Goal: Task Accomplishment & Management: Complete application form

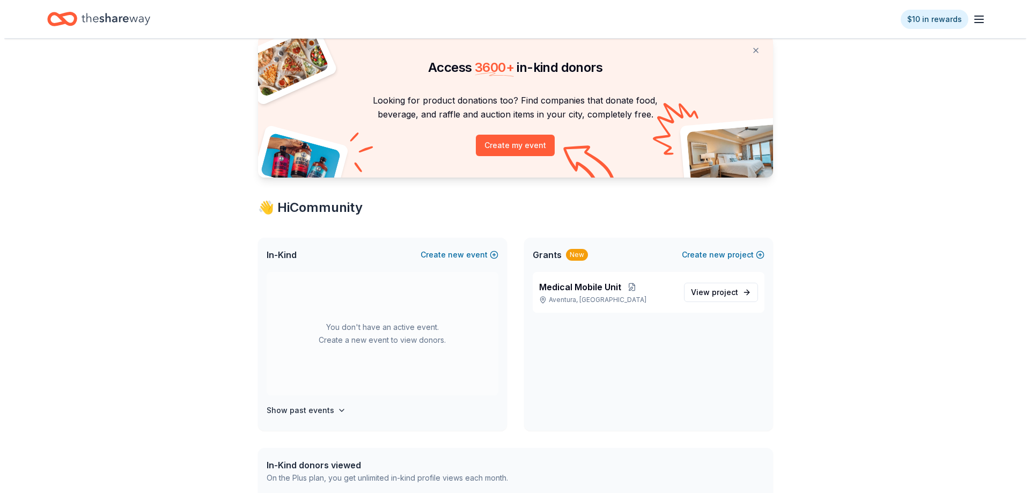
scroll to position [161, 0]
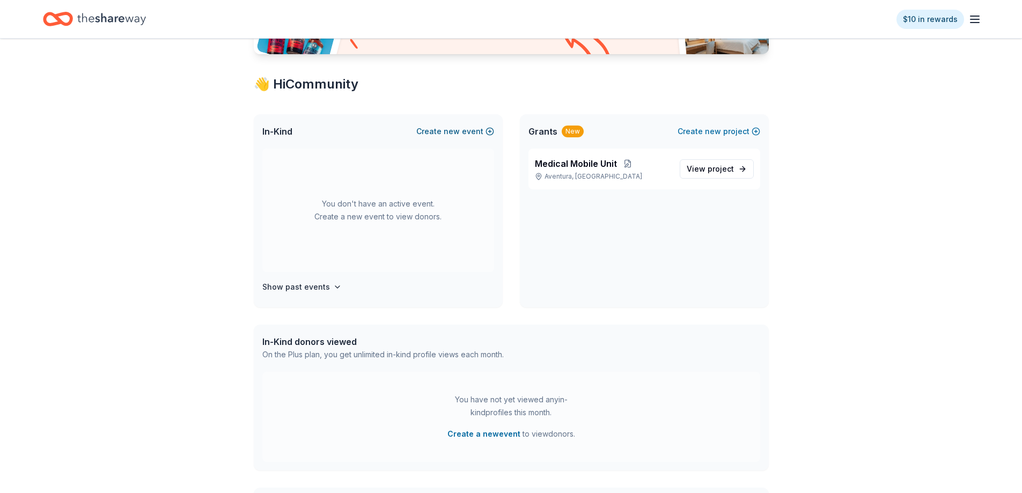
click at [464, 130] on button "Create new event" at bounding box center [455, 131] width 78 height 13
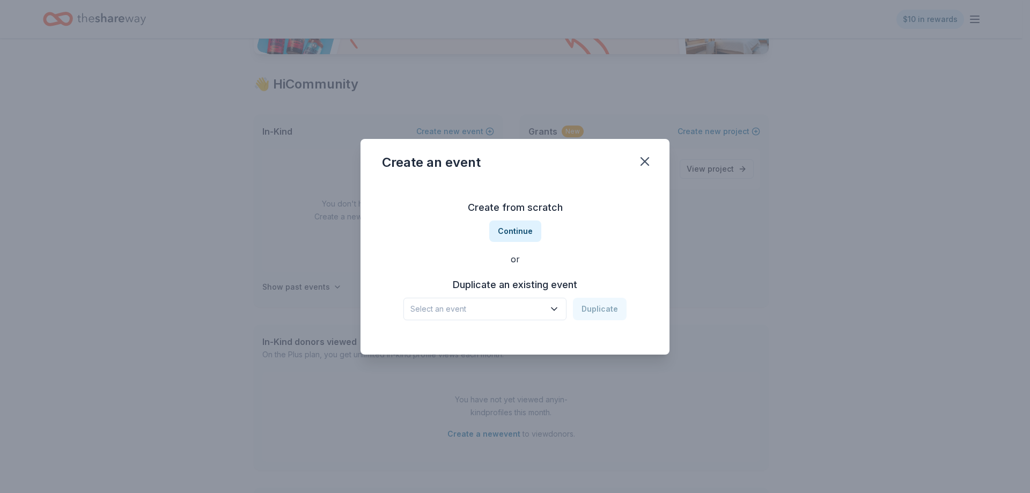
click at [552, 307] on icon "button" at bounding box center [554, 309] width 11 height 11
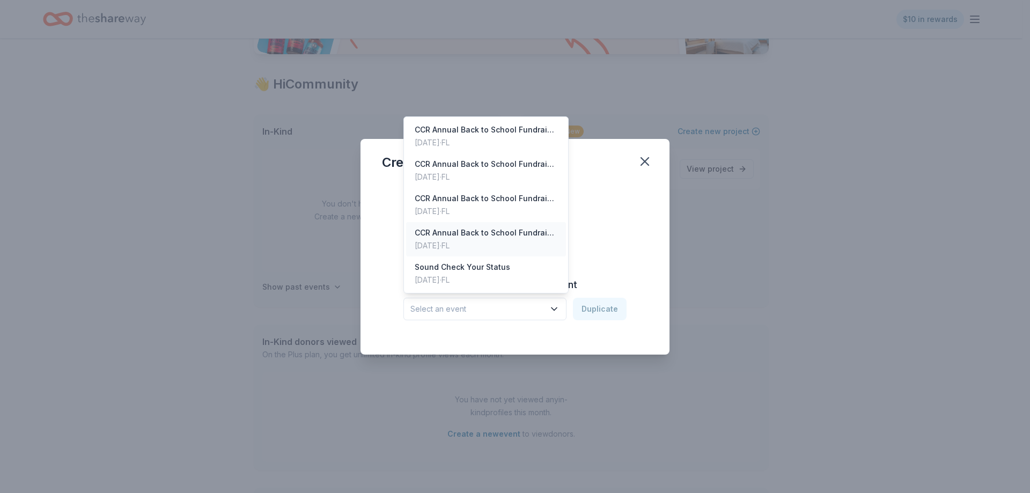
click at [461, 229] on div "CCR Annual Back to School Fundraiser" at bounding box center [486, 232] width 143 height 13
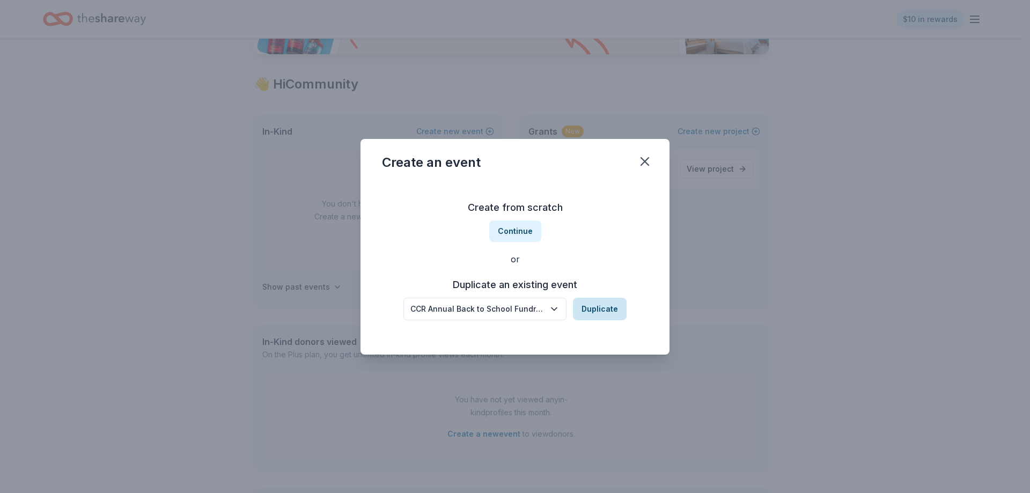
click at [597, 305] on button "Duplicate" at bounding box center [600, 309] width 54 height 23
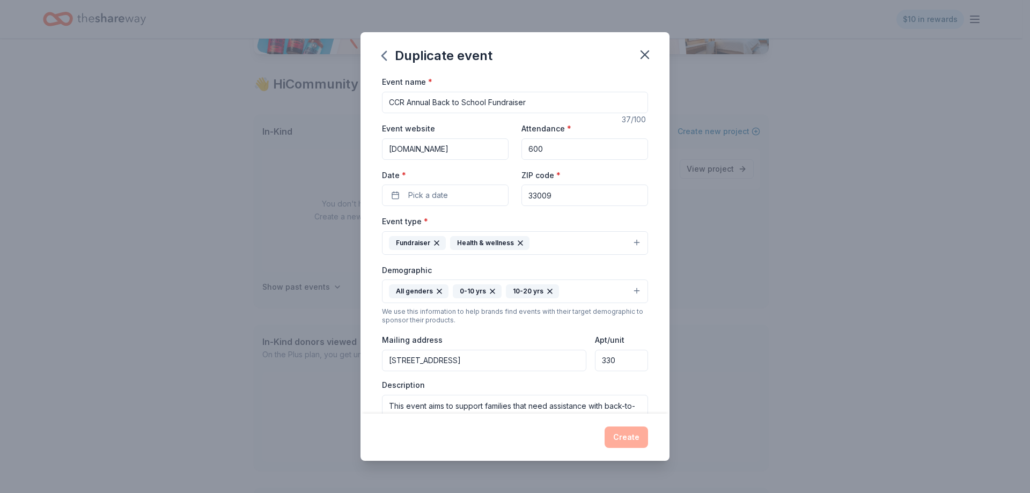
click at [536, 111] on input "CCR Annual Back to School Fundraiser" at bounding box center [515, 102] width 266 height 21
click at [489, 102] on input "CCR Annual Back to School Fundraiser" at bounding box center [515, 102] width 266 height 21
type input "CCR Fundraiser"
click at [548, 194] on input "33009" at bounding box center [584, 194] width 127 height 21
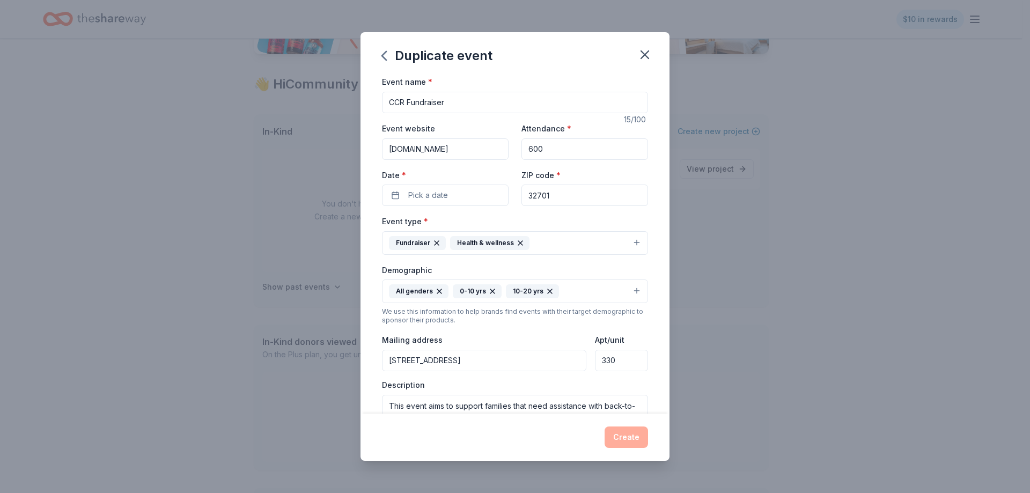
type input "32701"
click at [548, 289] on icon "button" at bounding box center [549, 291] width 9 height 9
click at [495, 288] on div "0-10 yrs" at bounding box center [477, 291] width 49 height 14
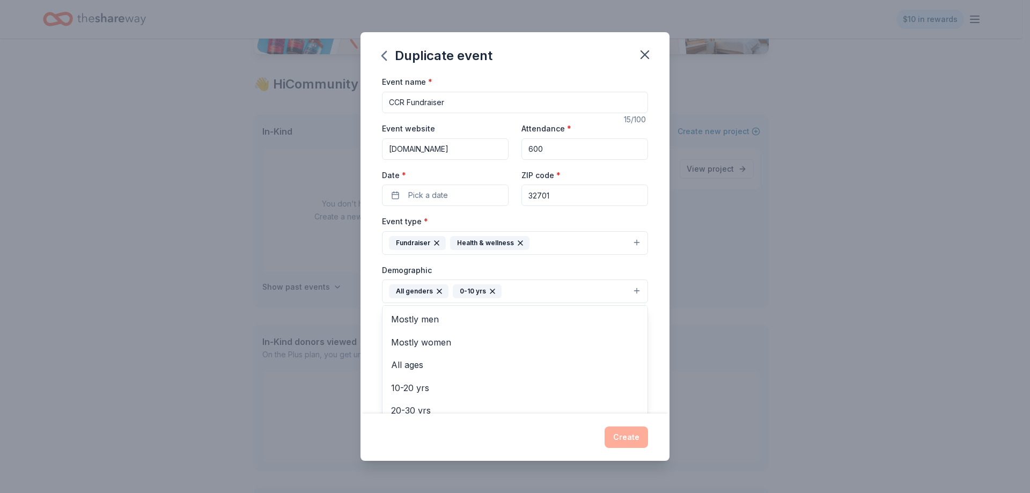
click at [490, 290] on icon "button" at bounding box center [492, 291] width 4 height 4
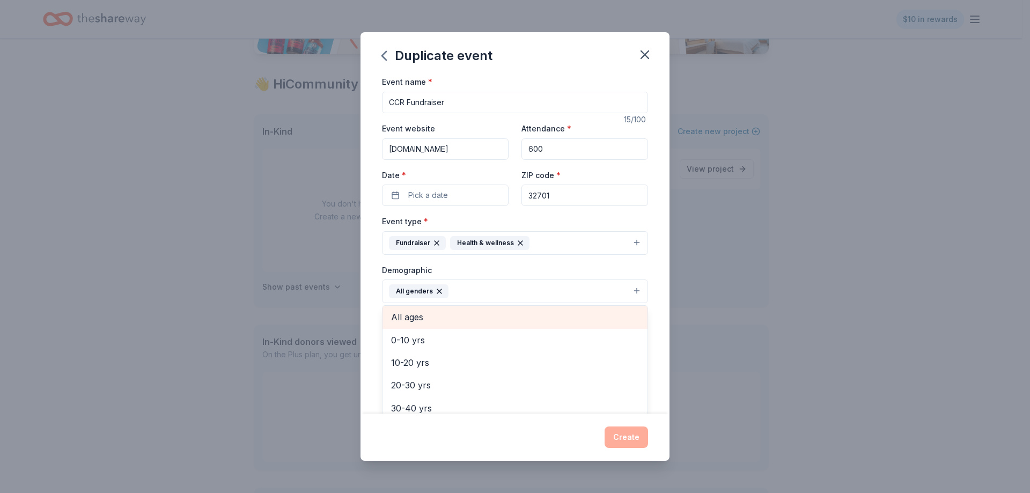
click at [418, 313] on span "All ages" at bounding box center [515, 317] width 248 height 14
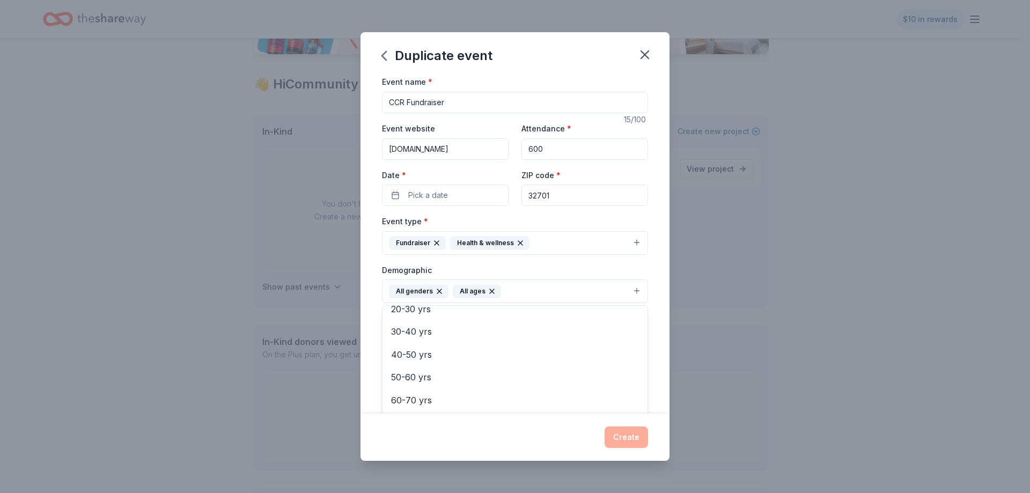
click at [640, 268] on div "Event name * CCR Fundraiser 15 /100 Event website www.ccrsfl.com Attendance * 6…" at bounding box center [514, 244] width 309 height 338
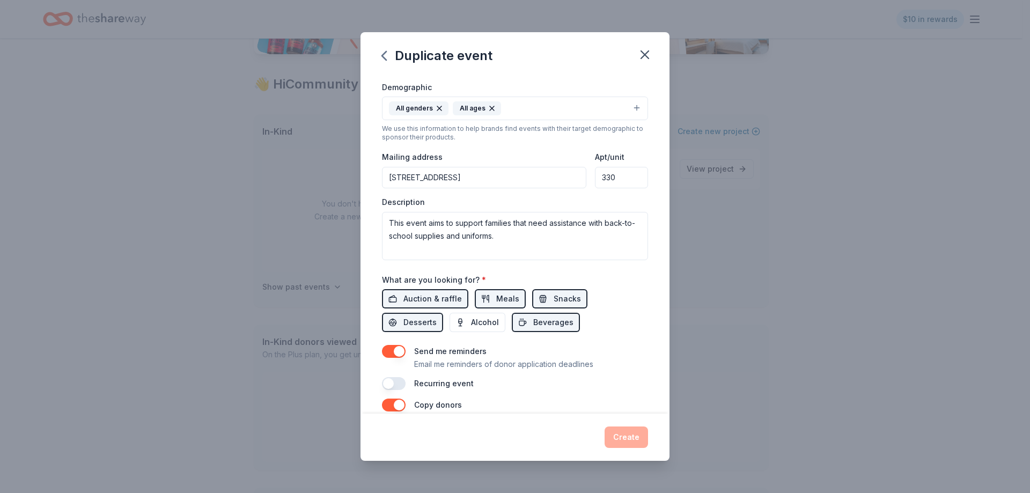
scroll to position [215, 0]
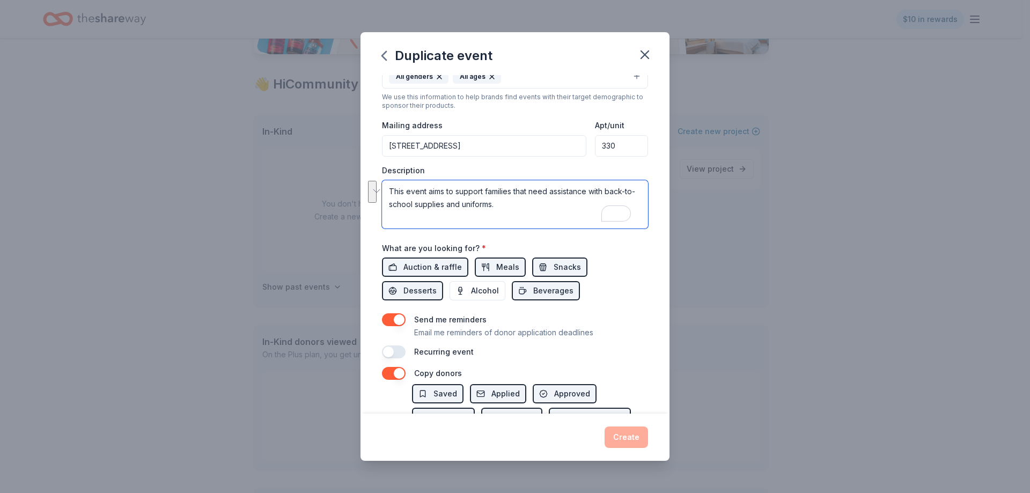
drag, startPoint x: 512, startPoint y: 203, endPoint x: 549, endPoint y: 188, distance: 40.4
click at [549, 188] on textarea "This event aims to support families that need assistance with back-to-school su…" at bounding box center [515, 204] width 266 height 48
drag, startPoint x: 391, startPoint y: 188, endPoint x: 461, endPoint y: 223, distance: 78.2
click at [461, 223] on textarea "This event aims to support families that need healthcare assistance for the uni…" at bounding box center [515, 204] width 266 height 48
click at [437, 200] on textarea "This event aims to support families who need healthcare assistance for those wi…" at bounding box center [515, 204] width 266 height 48
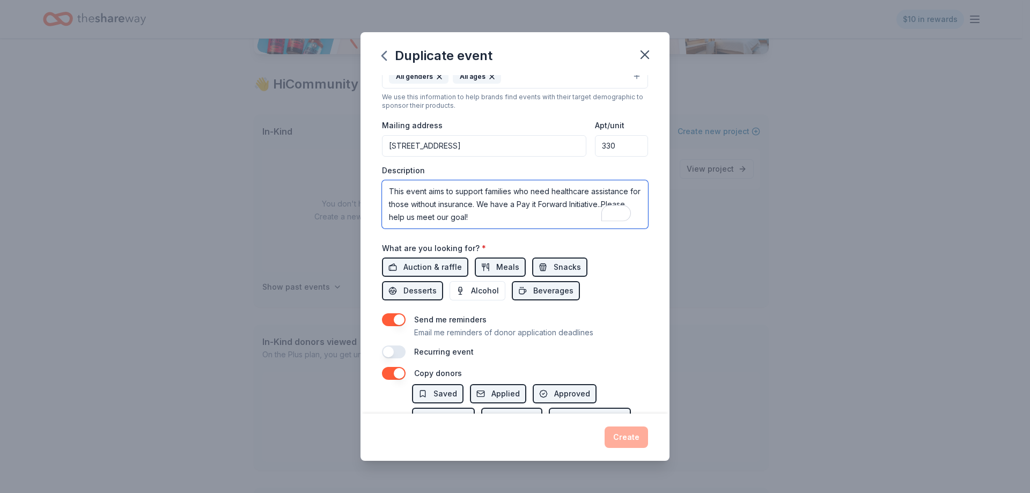
click at [437, 200] on textarea "This event aims to support families who need healthcare assistance for those wi…" at bounding box center [515, 204] width 266 height 48
type textarea "This event aims to support families who need healthcare assistance for those wi…"
click at [481, 235] on div "Event name * CCR Fundraiser 15 /100 Event website www.ccrsfl.com Attendance * 6…" at bounding box center [515, 110] width 266 height 498
click at [448, 264] on span "Auction & raffle" at bounding box center [432, 267] width 58 height 13
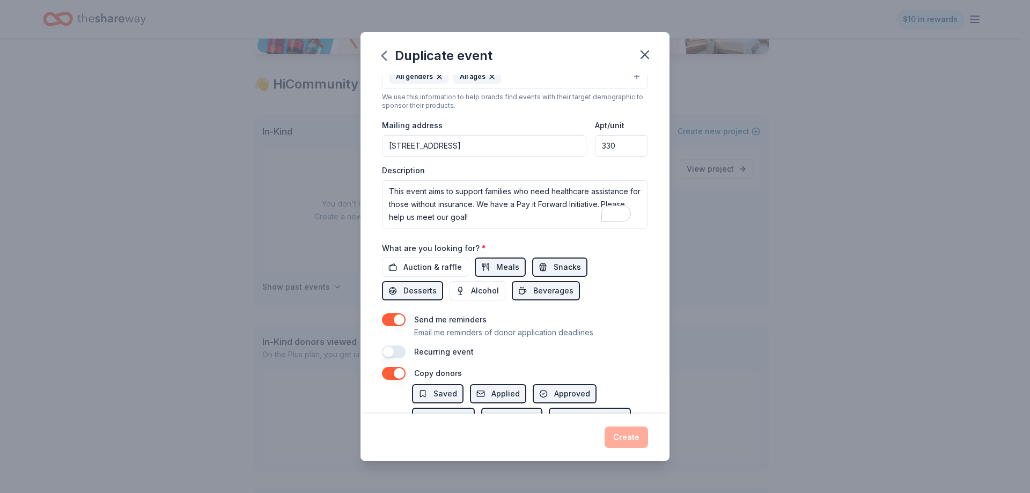
click at [553, 265] on span "Snacks" at bounding box center [566, 267] width 27 height 13
click at [540, 291] on span "Beverages" at bounding box center [553, 290] width 40 height 13
click at [491, 261] on button "Meals" at bounding box center [500, 266] width 51 height 19
click at [423, 287] on span "Desserts" at bounding box center [419, 290] width 33 height 13
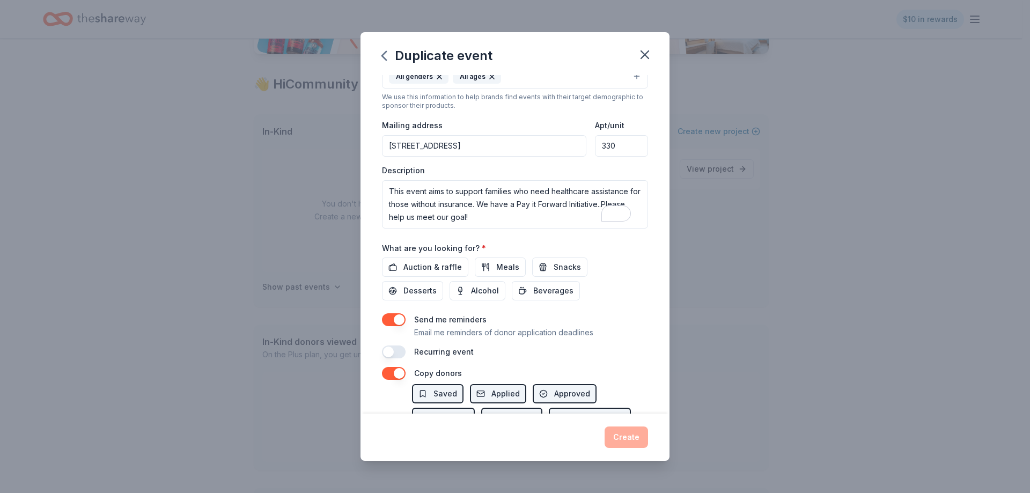
scroll to position [294, 0]
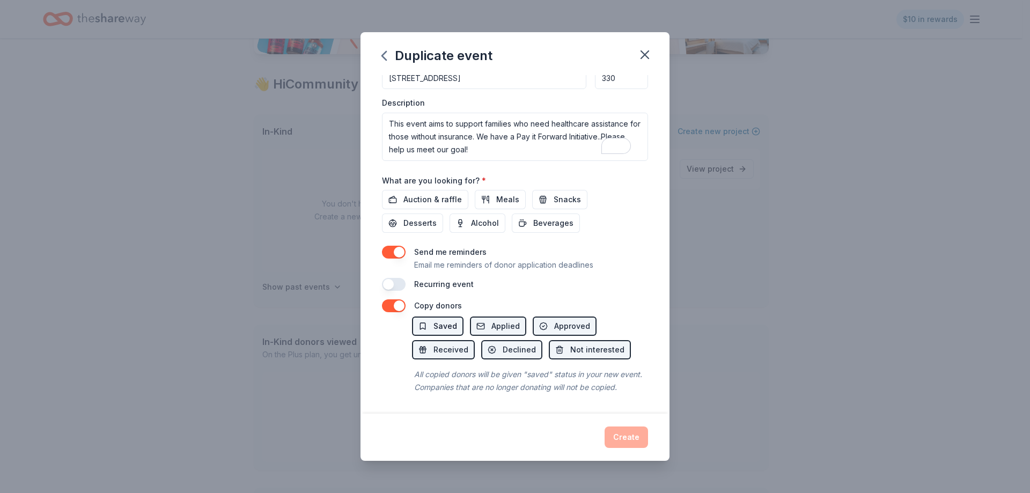
click at [448, 320] on span "Saved" at bounding box center [445, 326] width 24 height 13
drag, startPoint x: 442, startPoint y: 307, endPoint x: 448, endPoint y: 310, distance: 6.5
click at [442, 320] on span "Saved" at bounding box center [445, 326] width 24 height 13
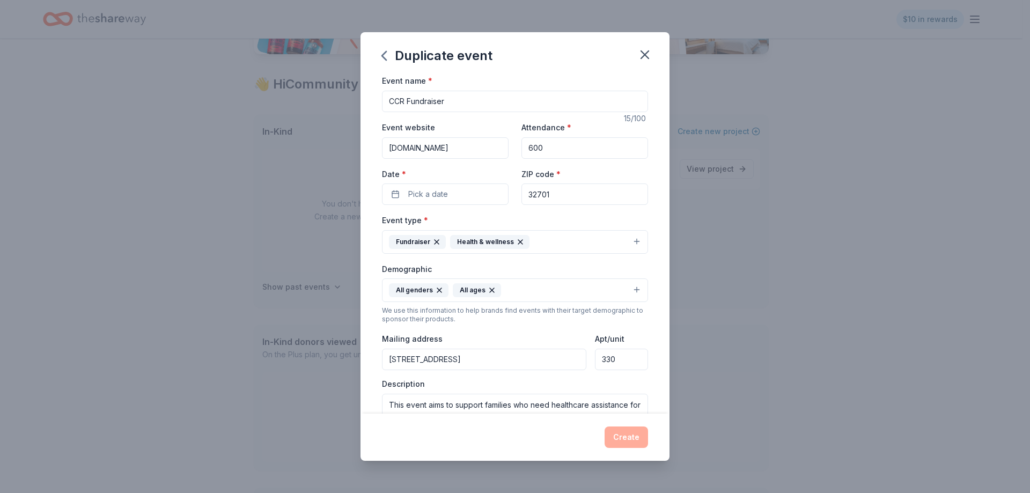
scroll to position [0, 0]
click at [438, 196] on span "Pick a date" at bounding box center [428, 195] width 40 height 13
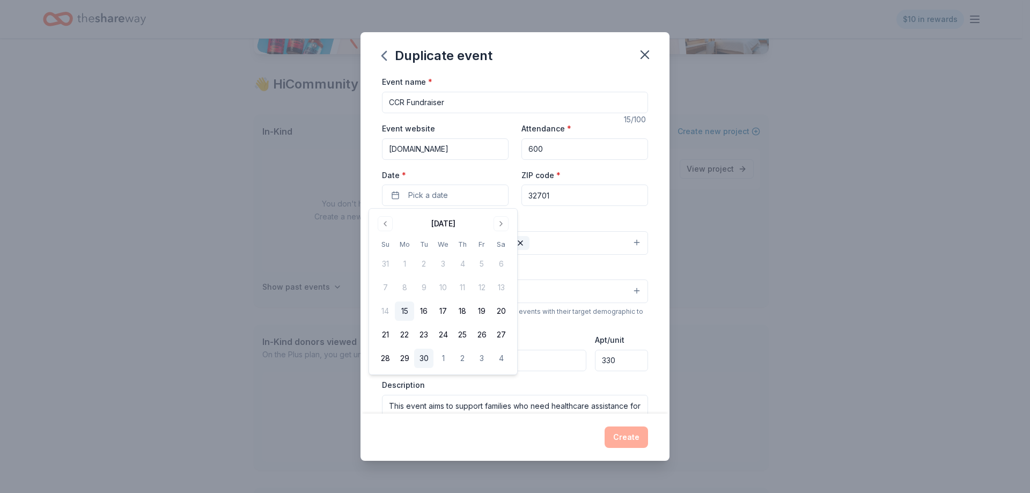
click at [422, 354] on button "30" at bounding box center [423, 358] width 19 height 19
click at [559, 255] on div "Event type * Fundraiser Health & wellness Demographic All genders All ages We u…" at bounding box center [515, 329] width 266 height 228
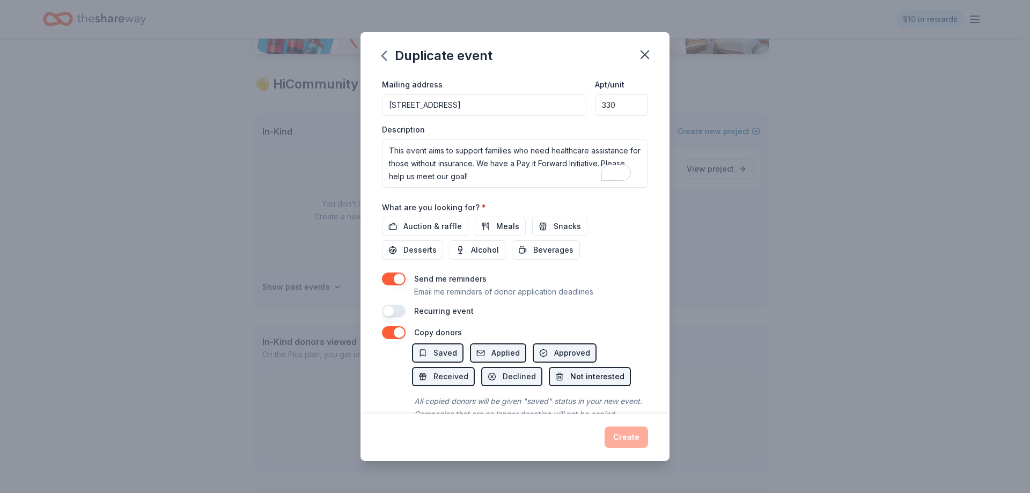
scroll to position [294, 0]
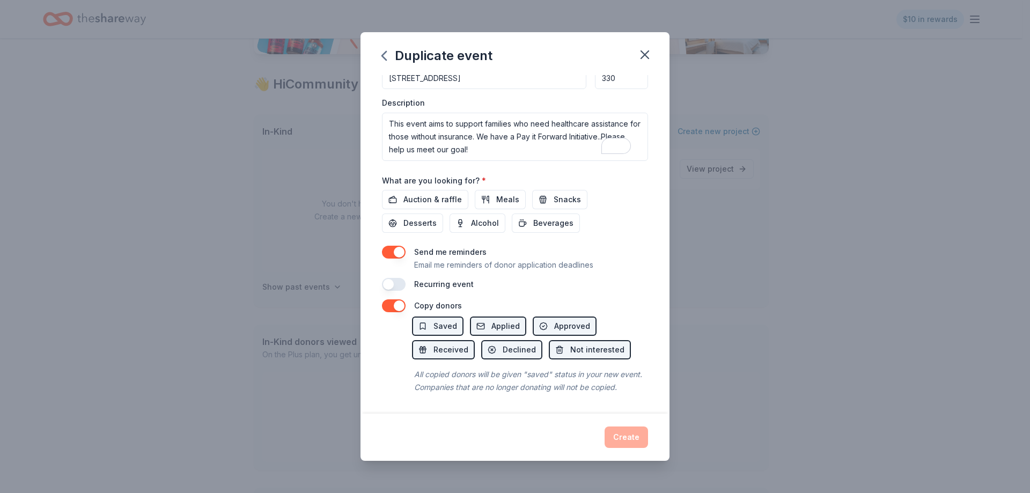
drag, startPoint x: 626, startPoint y: 433, endPoint x: 614, endPoint y: 411, distance: 24.5
click at [626, 431] on div "Create" at bounding box center [515, 436] width 266 height 21
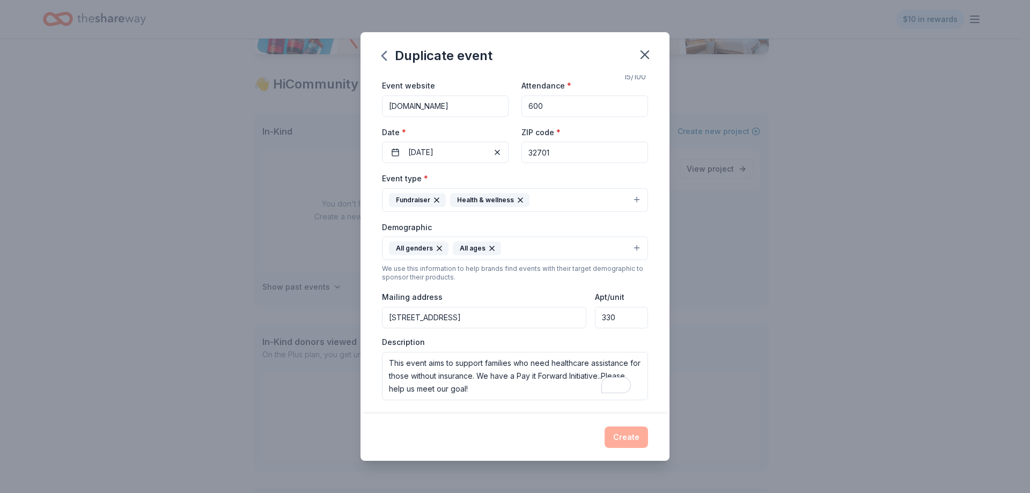
scroll to position [0, 0]
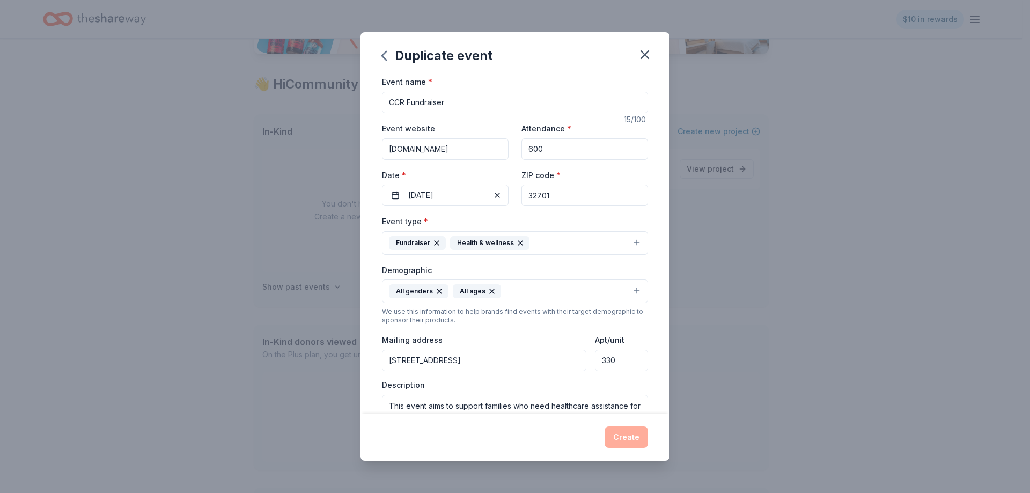
click at [564, 153] on input "600" at bounding box center [584, 148] width 127 height 21
click at [599, 120] on div "Event name * CCR Fundraiser 15 /100 Event website www.ccrsfl.com Attendance * 6…" at bounding box center [515, 324] width 266 height 498
click at [459, 176] on label "Date *" at bounding box center [445, 175] width 127 height 11
click at [459, 184] on button "09/30/2025" at bounding box center [445, 194] width 127 height 21
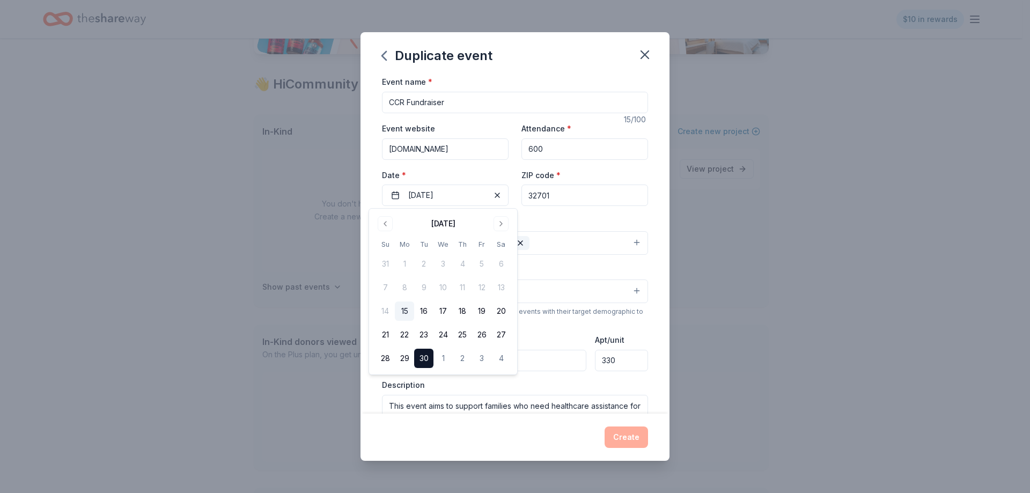
click at [425, 357] on button "30" at bounding box center [423, 358] width 19 height 19
click at [595, 213] on div "Event name * CCR Fundraiser 15 /100 Event website www.ccrsfl.com Attendance * 6…" at bounding box center [515, 324] width 266 height 498
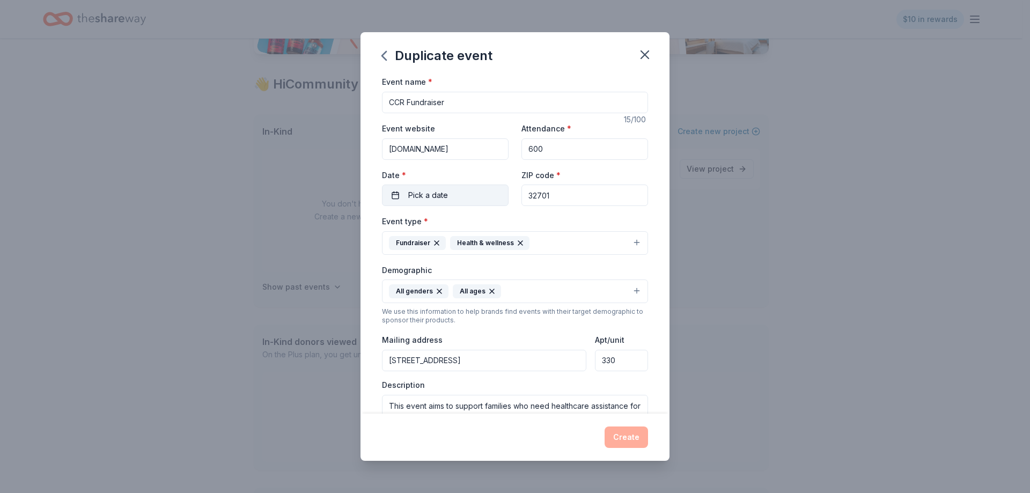
click at [458, 194] on button "Pick a date" at bounding box center [445, 194] width 127 height 21
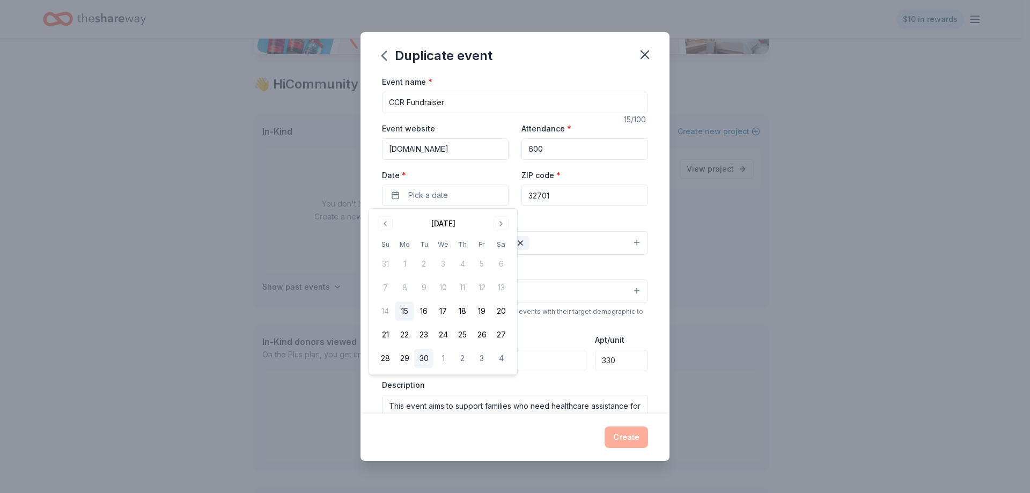
click at [419, 355] on button "30" at bounding box center [423, 358] width 19 height 19
click at [621, 199] on input "32701" at bounding box center [584, 194] width 127 height 21
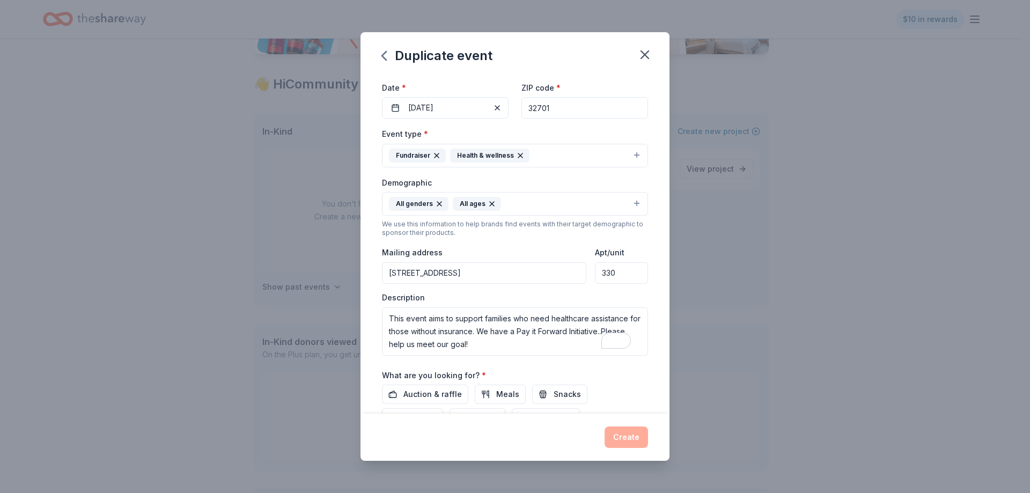
scroll to position [90, 0]
click at [649, 319] on div "Event name * CCR Fundraiser 15 /100 Event website www.ccrsfl.com Attendance * 6…" at bounding box center [514, 244] width 309 height 338
click at [558, 357] on div "Event name * CCR Fundraiser 15 /100 Event website www.ccrsfl.com Attendance * 6…" at bounding box center [515, 234] width 266 height 498
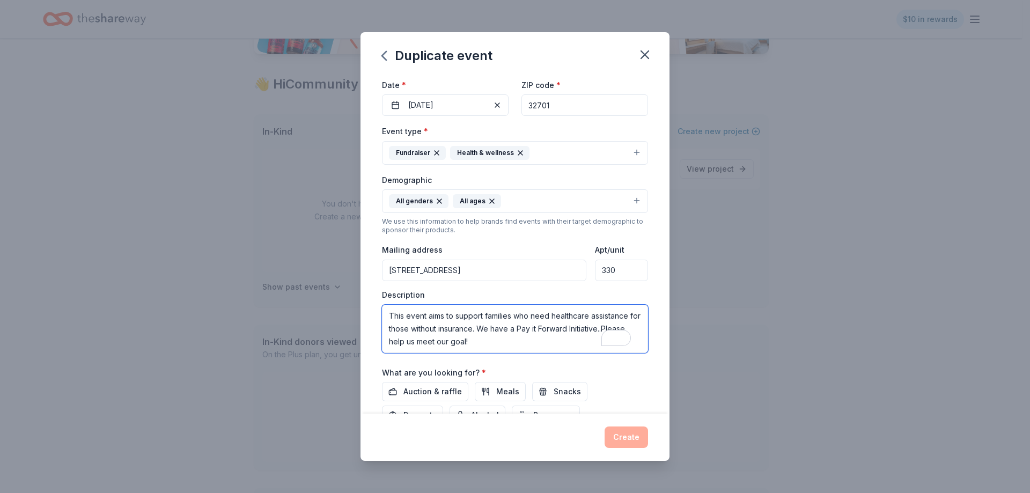
click at [527, 349] on textarea "This event aims to support families who need healthcare assistance for those wi…" at bounding box center [515, 329] width 266 height 48
click at [452, 390] on span "Auction & raffle" at bounding box center [432, 391] width 58 height 13
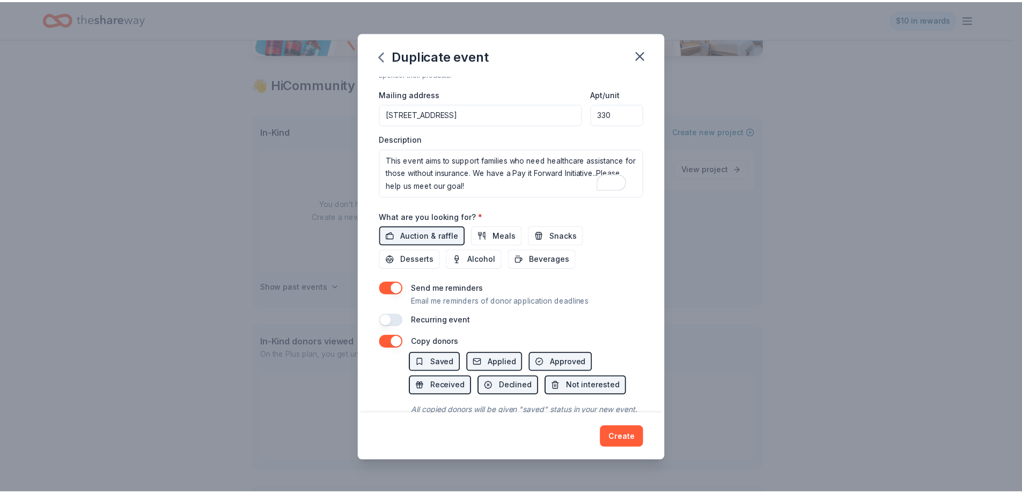
scroll to position [251, 0]
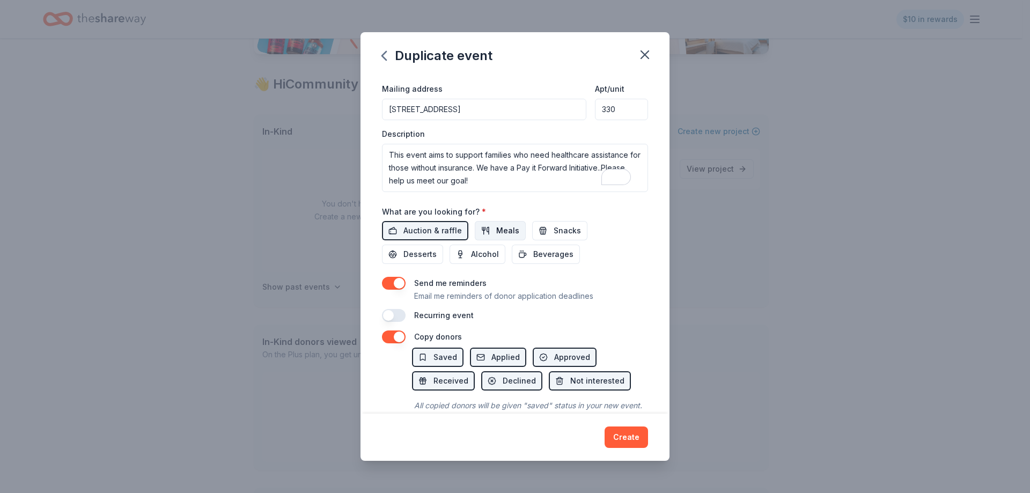
click at [498, 232] on span "Meals" at bounding box center [507, 230] width 23 height 13
click at [564, 228] on span "Snacks" at bounding box center [566, 230] width 27 height 13
click at [428, 255] on span "Desserts" at bounding box center [419, 254] width 33 height 13
click at [557, 253] on span "Beverages" at bounding box center [553, 254] width 40 height 13
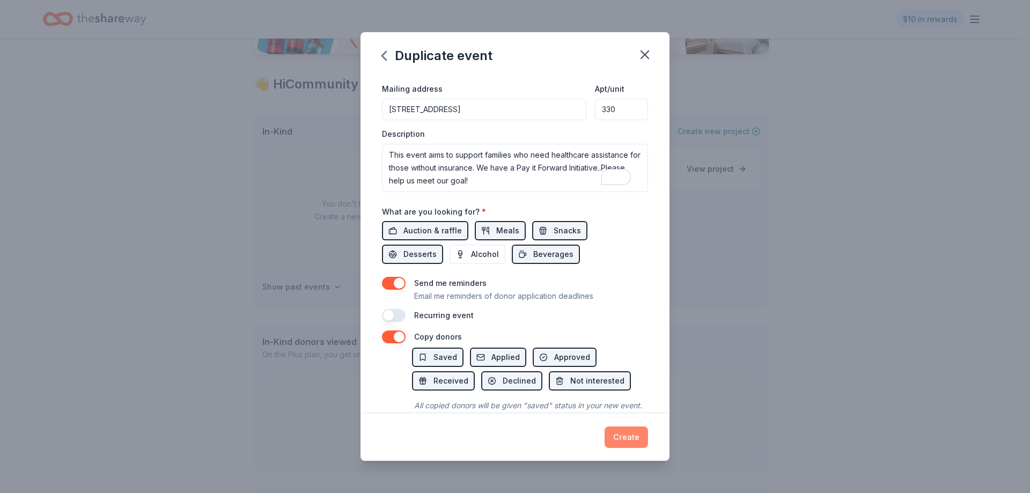
click at [612, 437] on button "Create" at bounding box center [625, 436] width 43 height 21
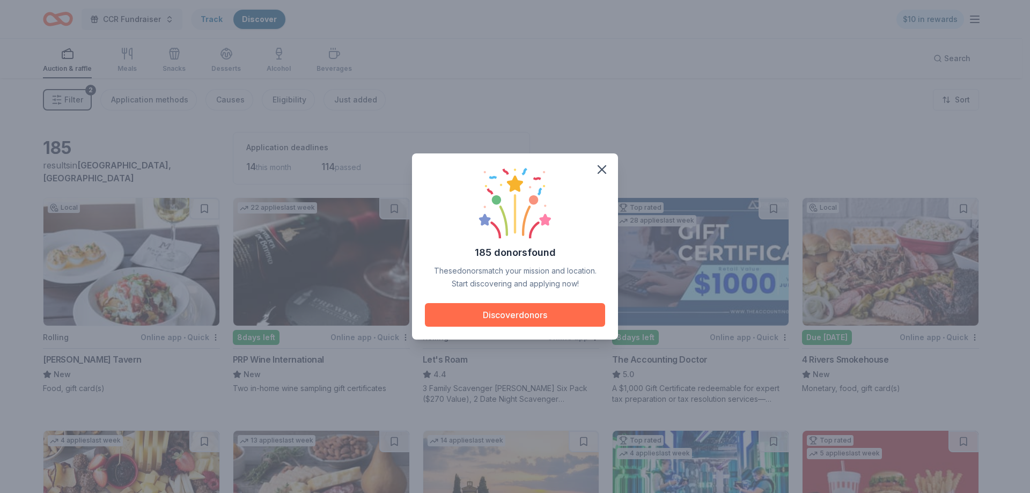
click at [529, 312] on button "Discover donors" at bounding box center [515, 315] width 180 height 24
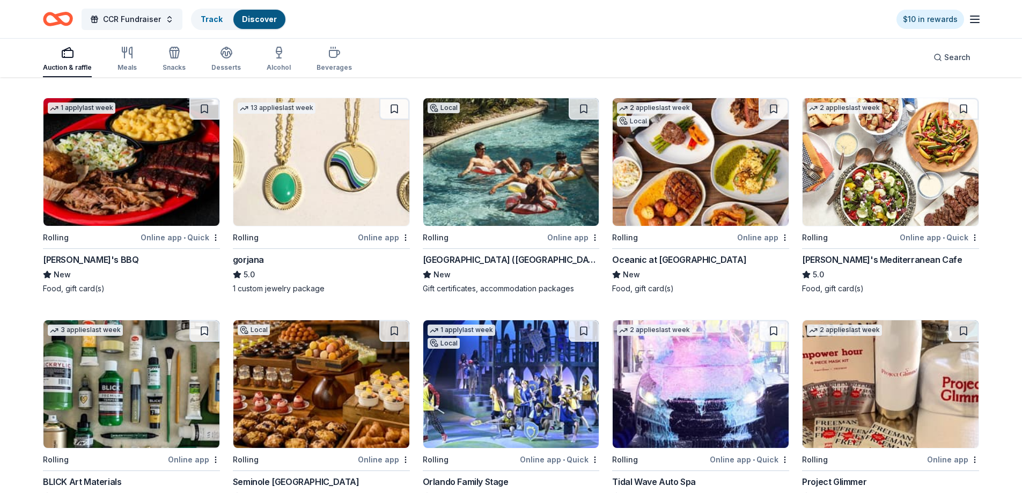
scroll to position [1258, 0]
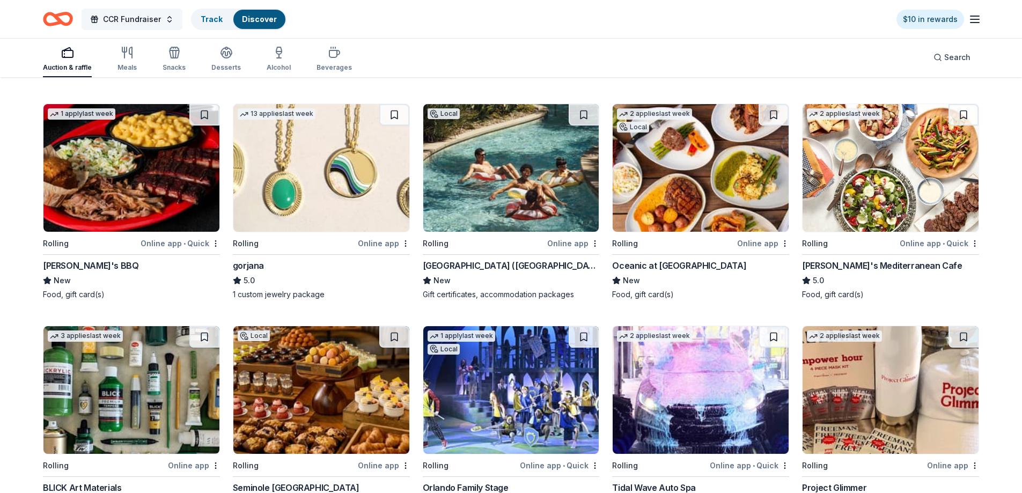
click at [126, 18] on span "CCR Fundraiser" at bounding box center [132, 19] width 58 height 13
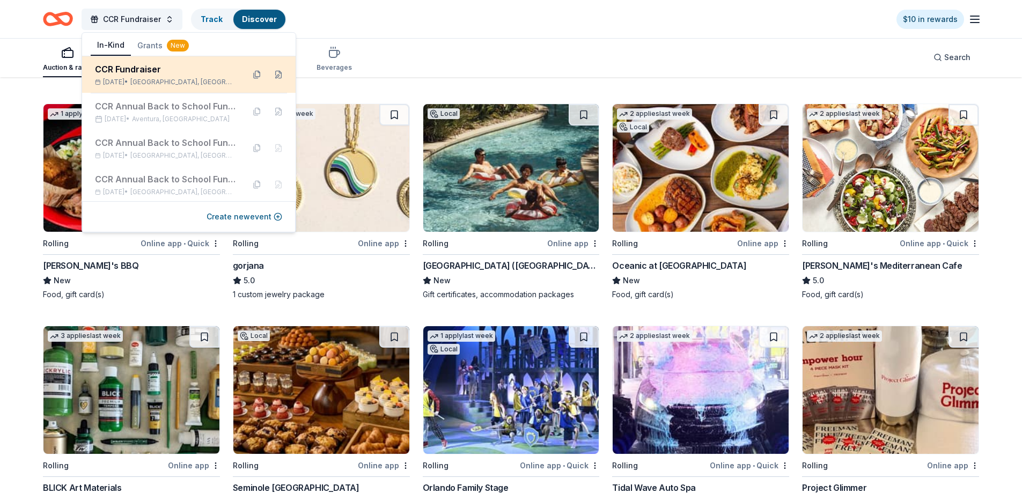
click at [144, 79] on div "Sep 30, 2025 • Altamonte Springs, FL" at bounding box center [165, 82] width 141 height 9
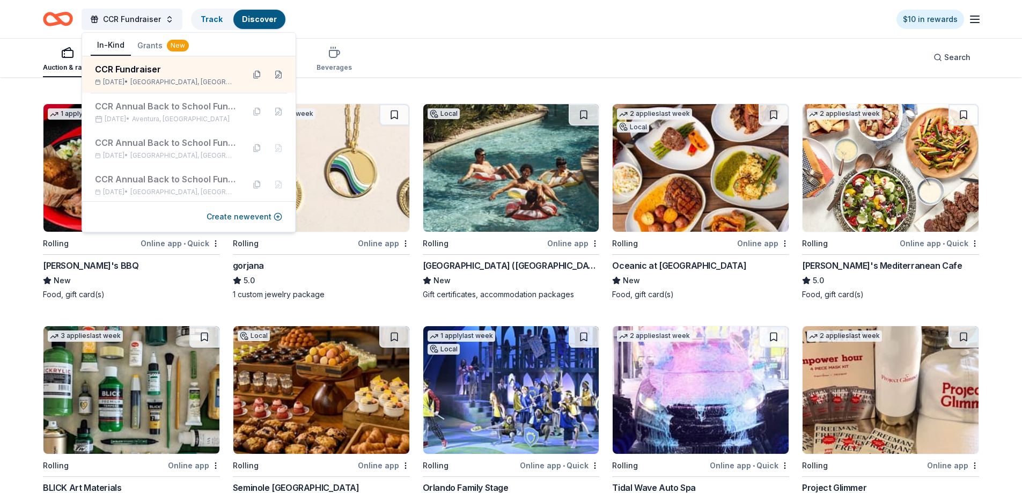
click at [376, 27] on div "CCR Fundraiser Track Discover $10 in rewards" at bounding box center [511, 18] width 936 height 25
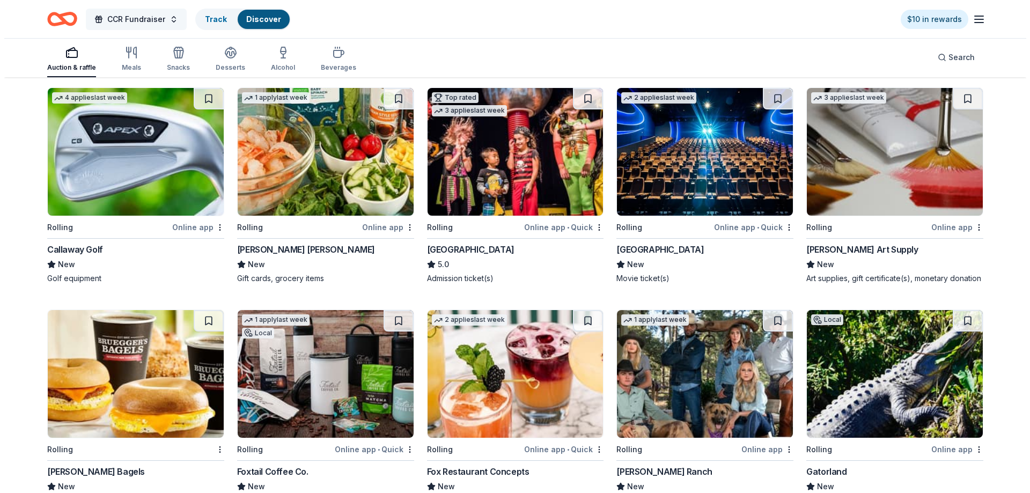
scroll to position [2354, 0]
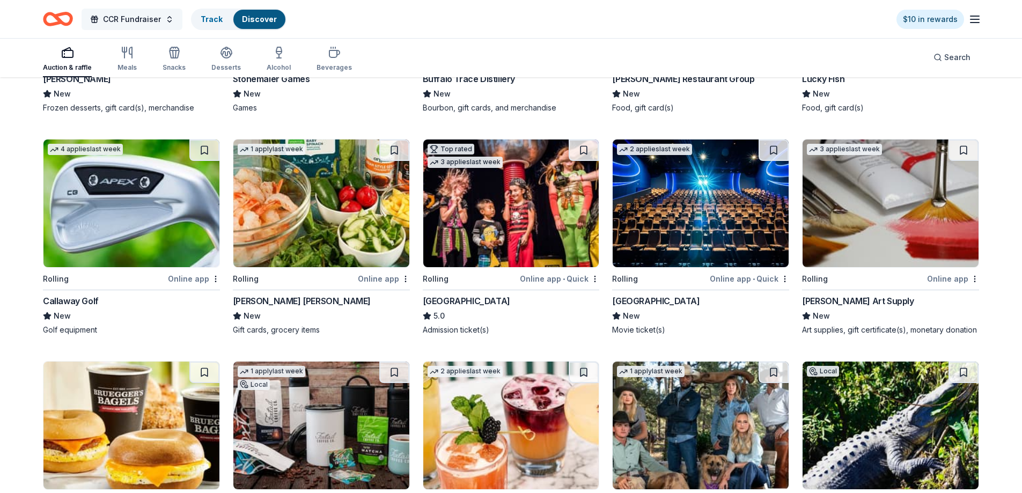
click at [147, 17] on span "CCR Fundraiser" at bounding box center [132, 19] width 58 height 13
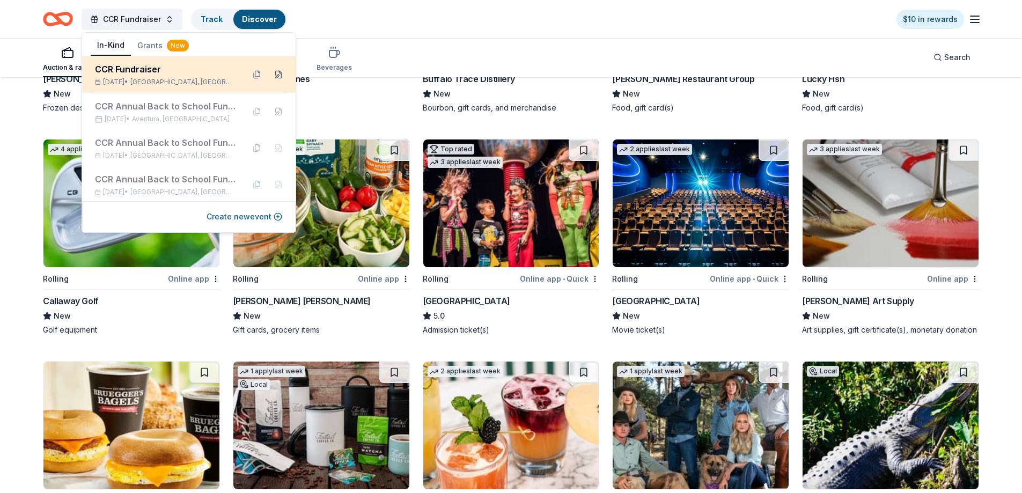
click at [270, 72] on button at bounding box center [278, 74] width 17 height 17
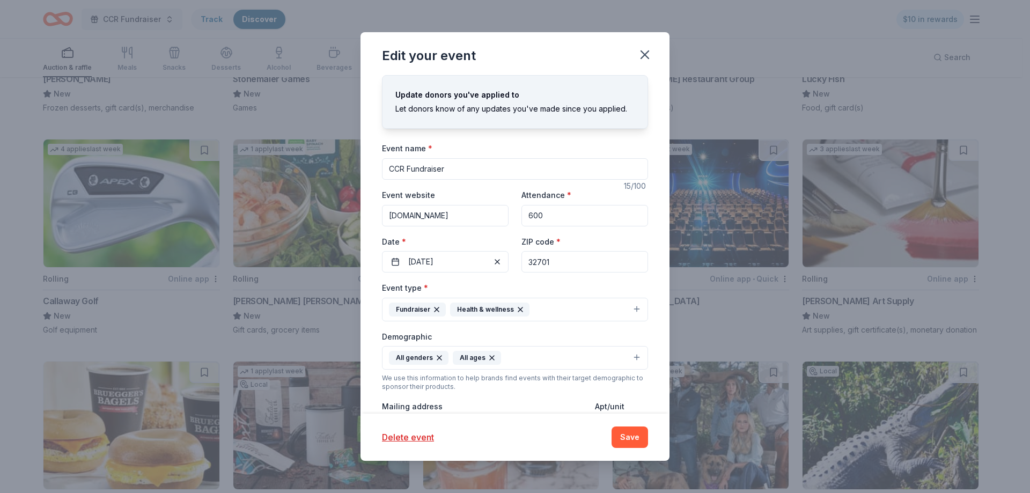
click at [451, 172] on input "CCR Fundraiser" at bounding box center [515, 168] width 266 height 21
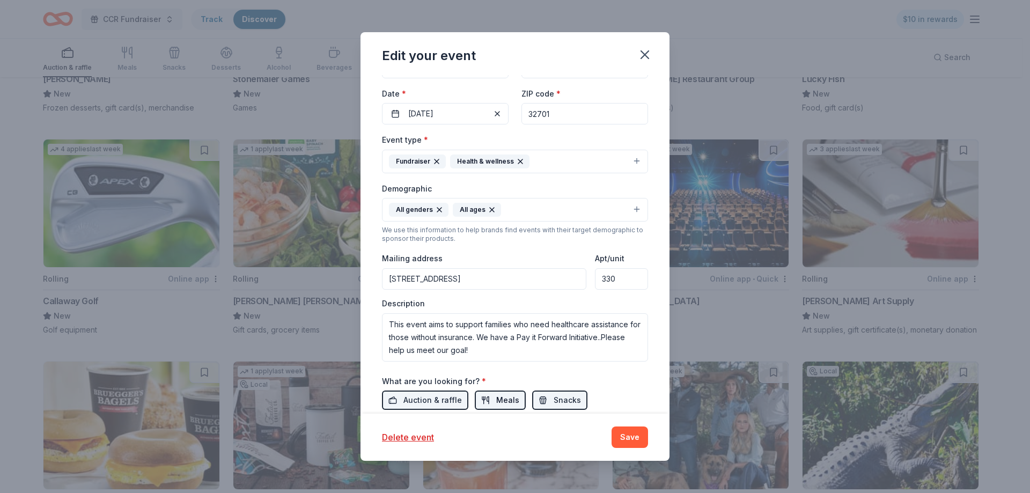
scroll to position [243, 0]
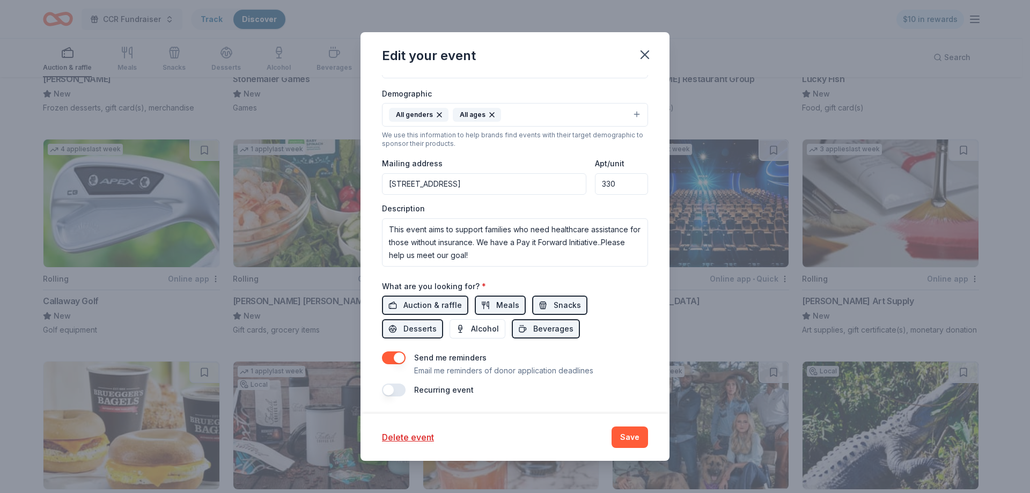
type input "CCR Fundraiser-[GEOGRAPHIC_DATA]"
click at [399, 392] on button "button" at bounding box center [394, 389] width 24 height 13
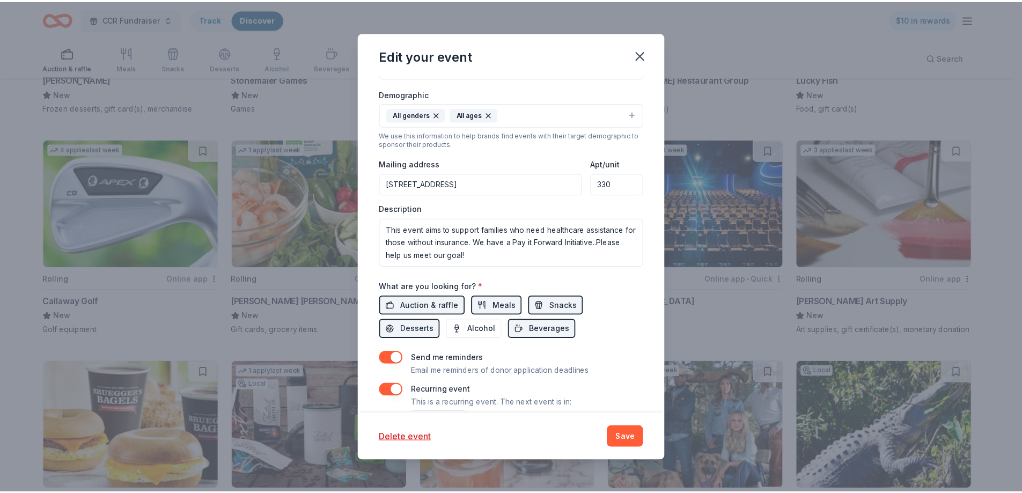
scroll to position [282, 0]
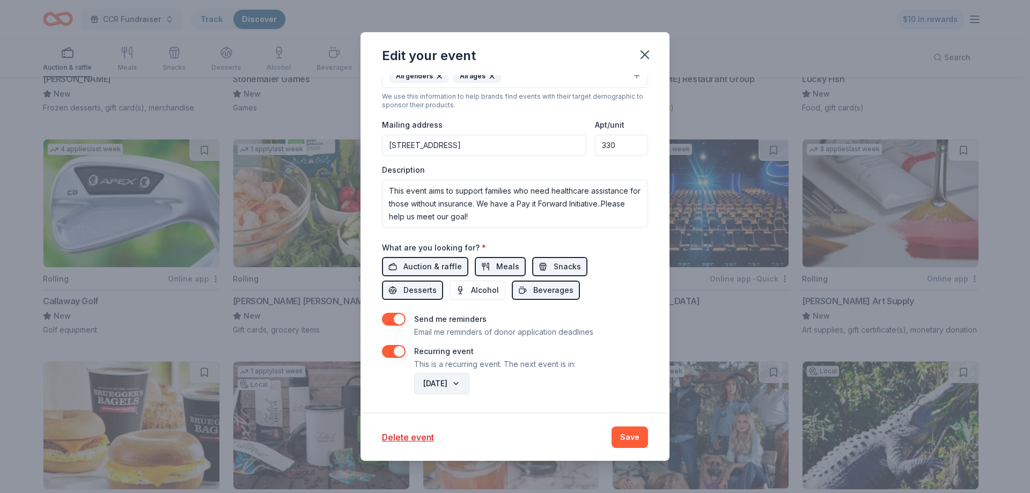
click at [469, 382] on button "September 2026" at bounding box center [441, 383] width 55 height 21
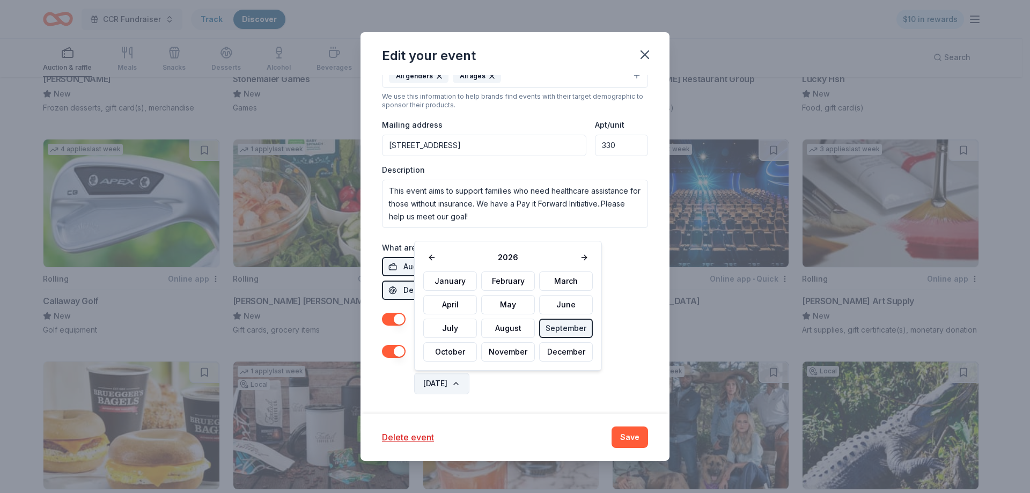
click at [469, 381] on button "September 2026" at bounding box center [441, 383] width 55 height 21
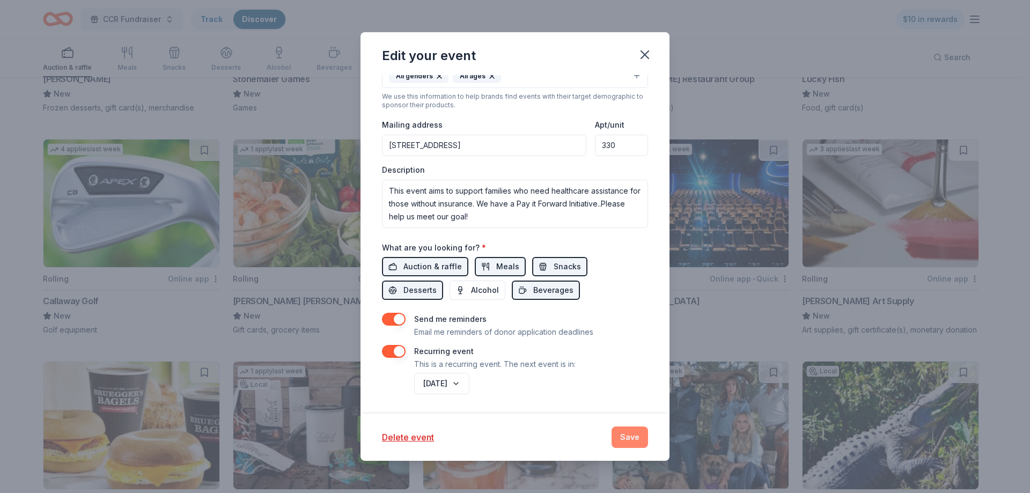
click at [629, 426] on button "Save" at bounding box center [629, 436] width 36 height 21
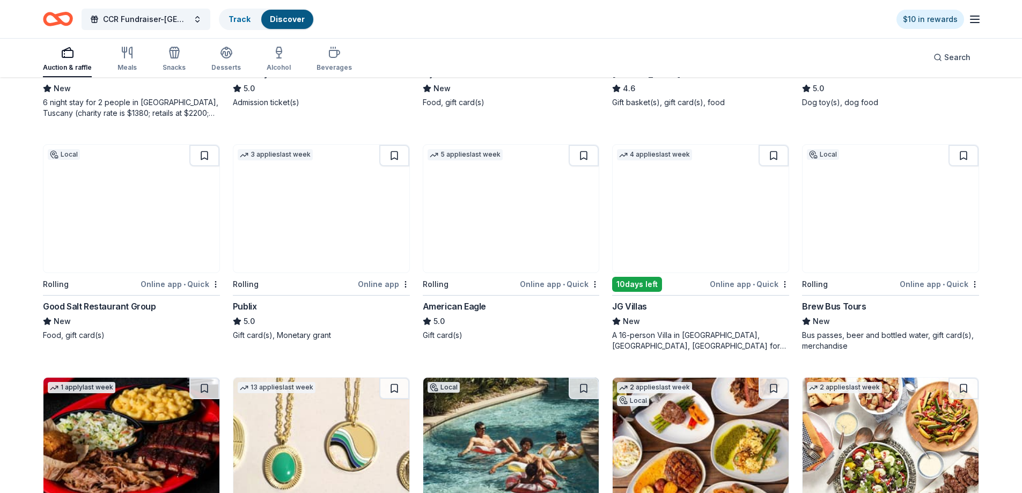
scroll to position [1019, 0]
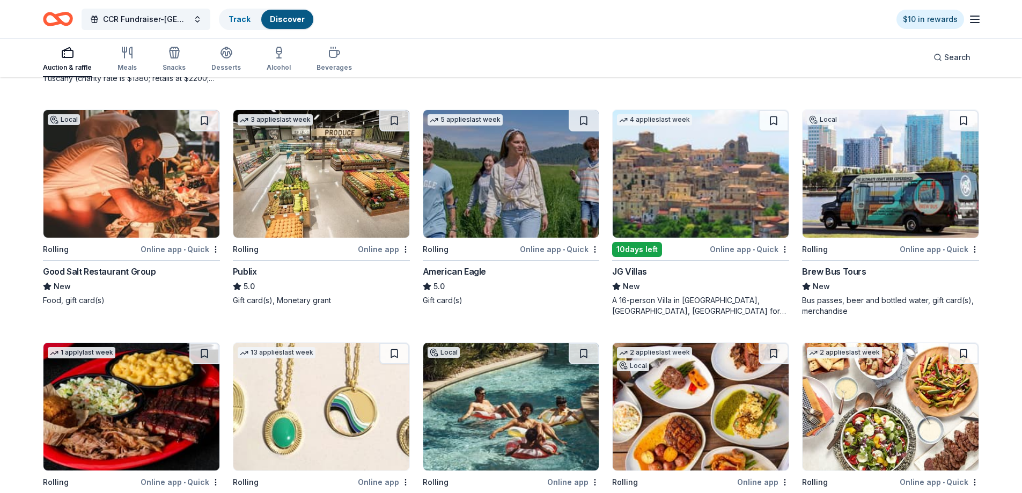
click at [345, 184] on img at bounding box center [321, 174] width 176 height 128
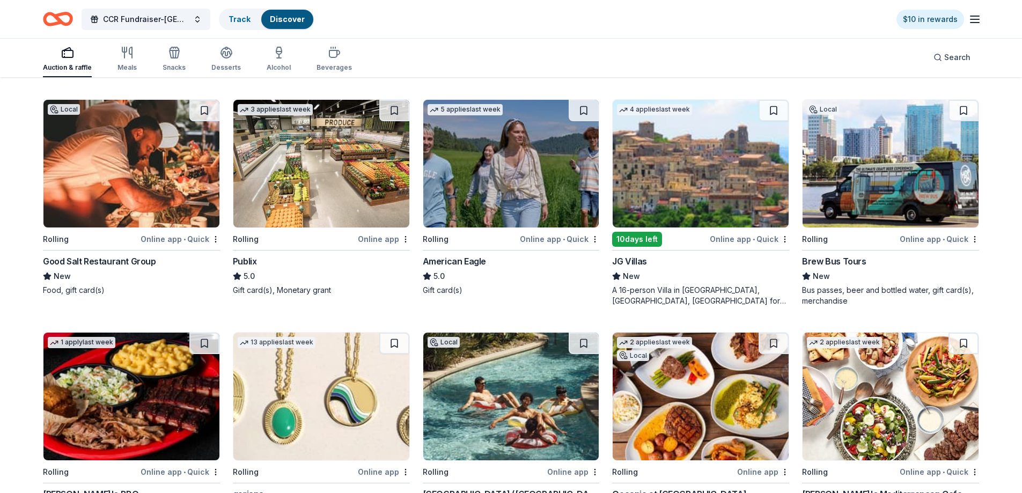
scroll to position [1341, 0]
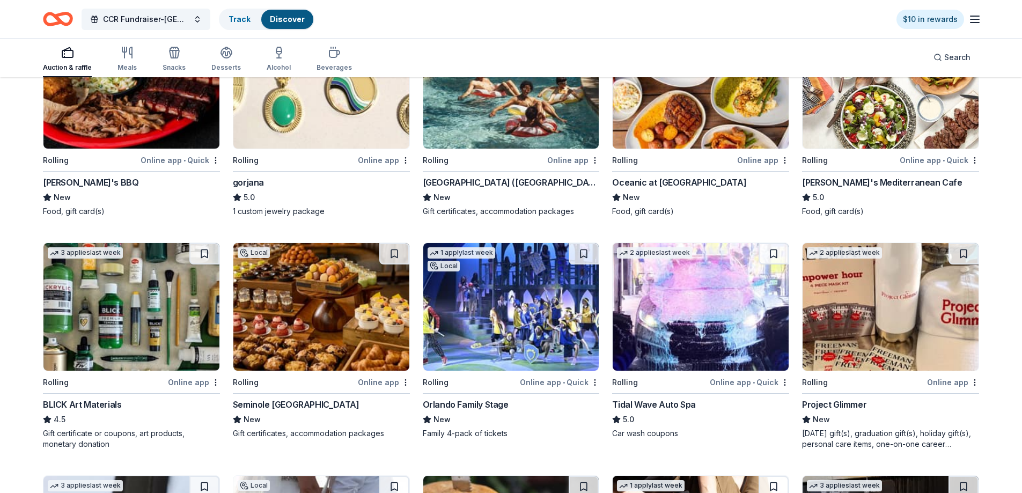
click at [725, 321] on img at bounding box center [700, 307] width 176 height 128
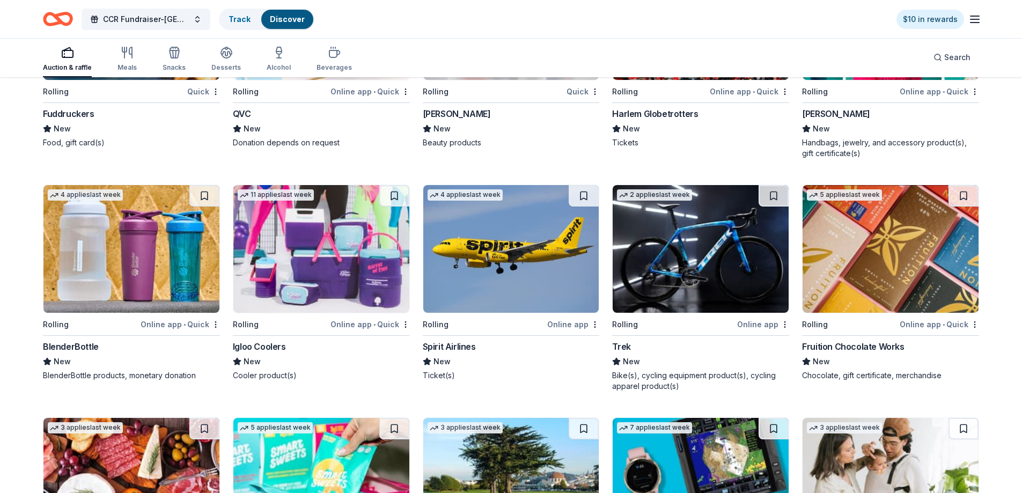
scroll to position [6866, 0]
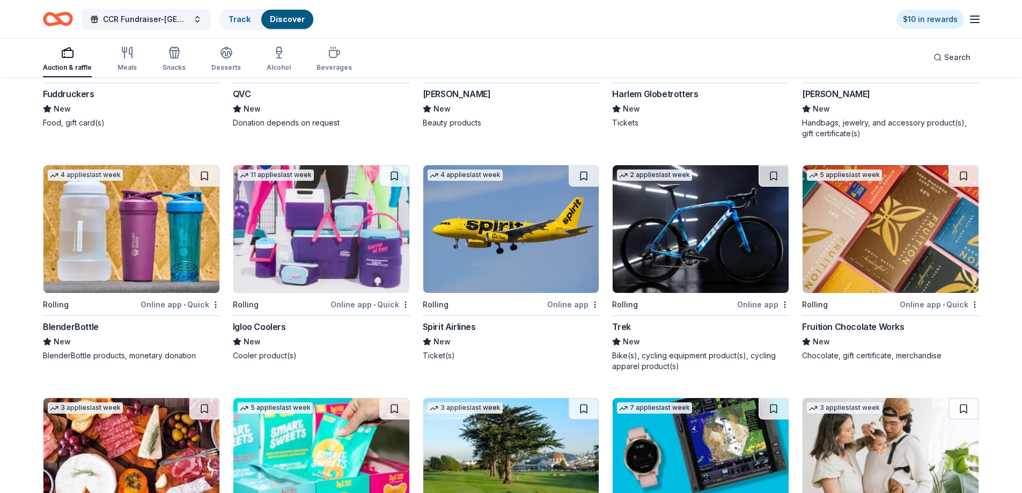
click at [519, 268] on img at bounding box center [511, 229] width 176 height 128
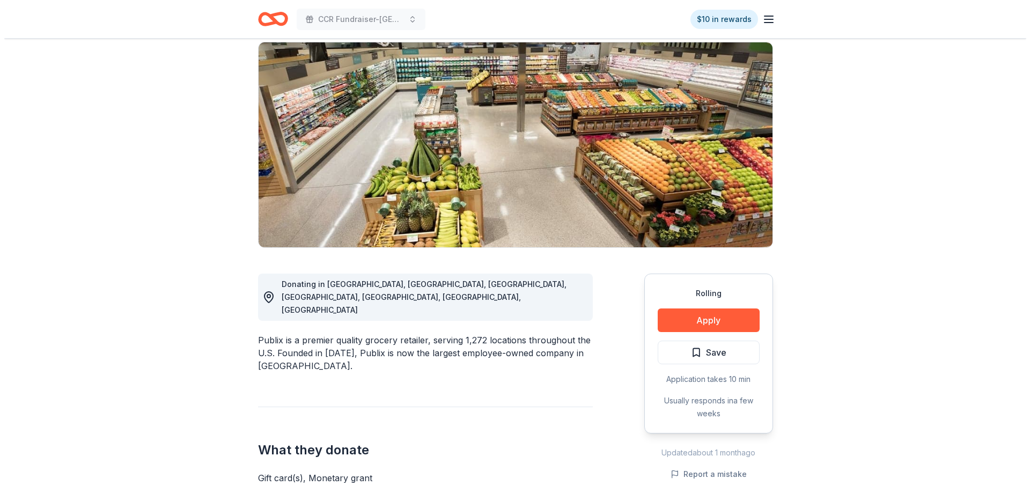
scroll to position [54, 0]
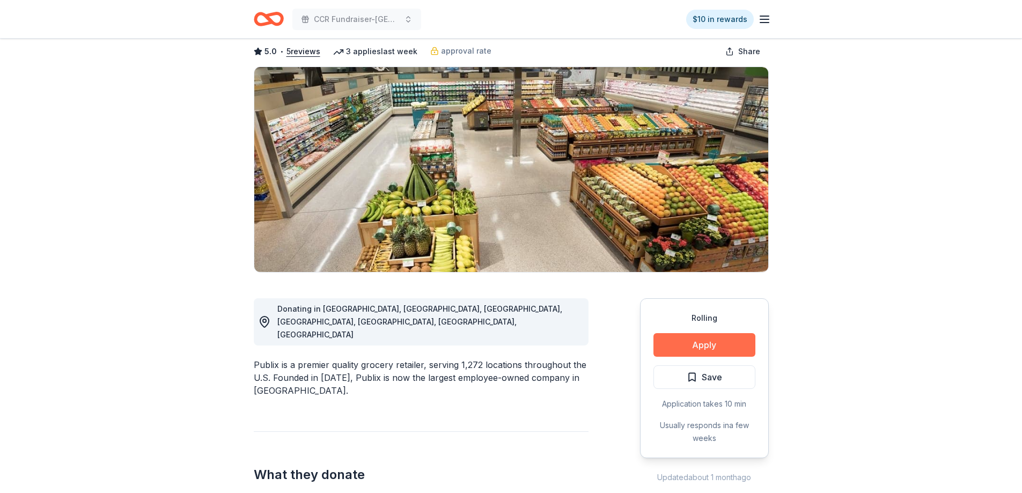
click at [703, 346] on button "Apply" at bounding box center [704, 345] width 102 height 24
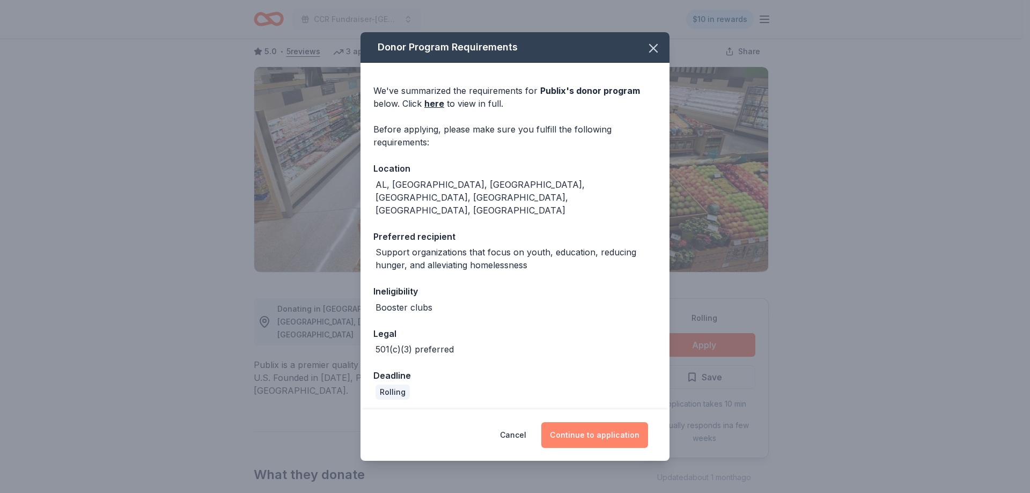
click at [569, 422] on button "Continue to application" at bounding box center [594, 435] width 107 height 26
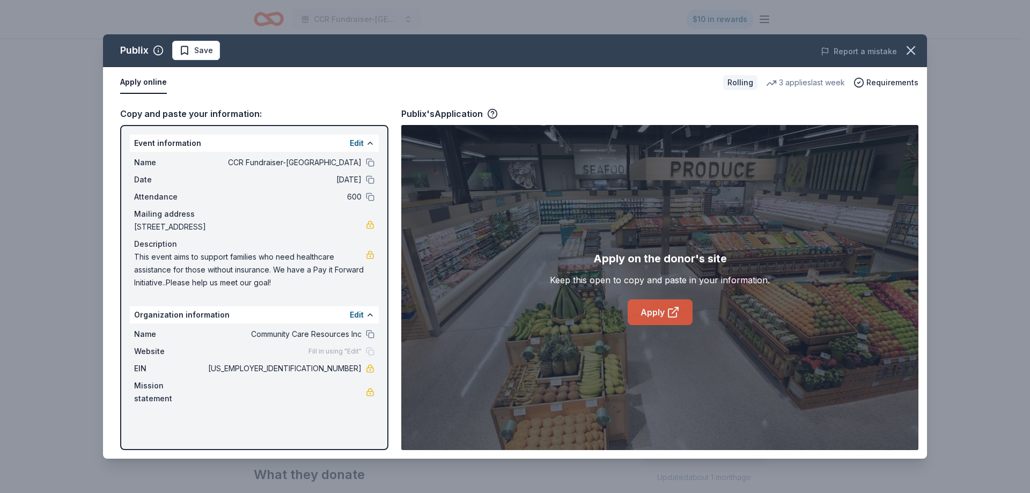
click at [658, 309] on link "Apply" at bounding box center [660, 312] width 65 height 26
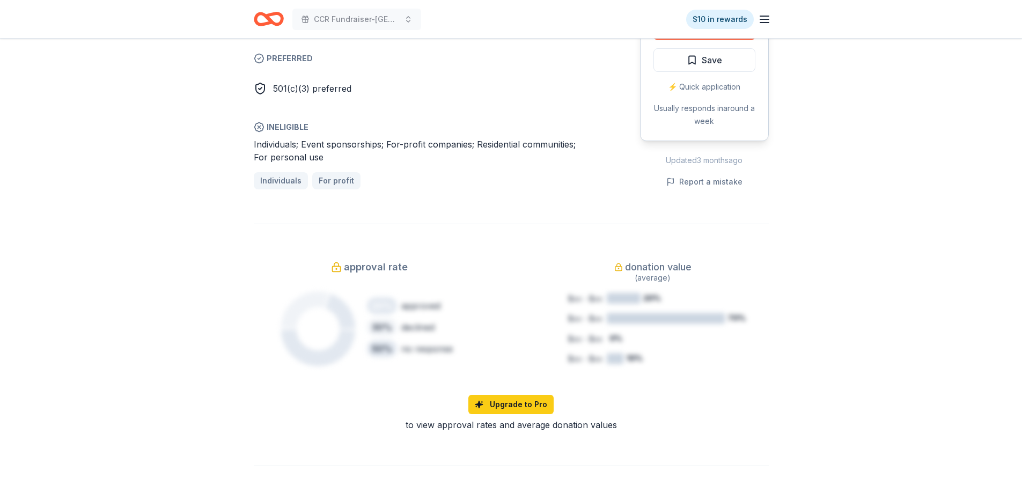
scroll to position [483, 0]
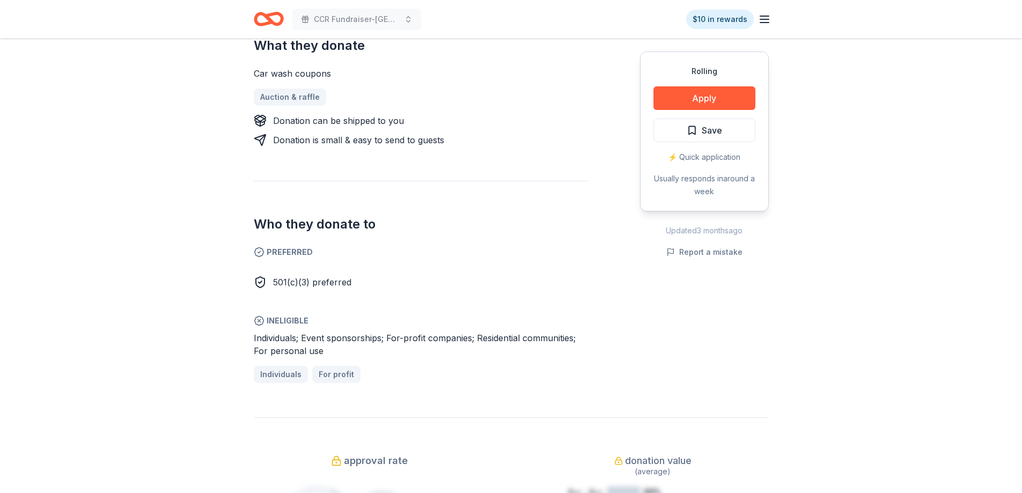
click at [695, 113] on div "Rolling Apply Save ⚡️ Quick application Usually responds in around a week" at bounding box center [704, 131] width 129 height 160
click at [701, 101] on button "Apply" at bounding box center [704, 98] width 102 height 24
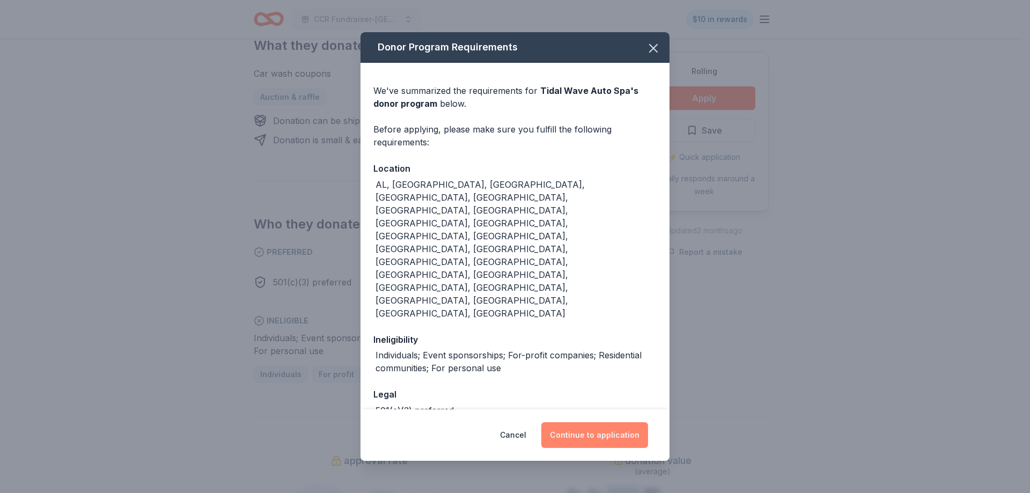
click at [600, 422] on button "Continue to application" at bounding box center [594, 435] width 107 height 26
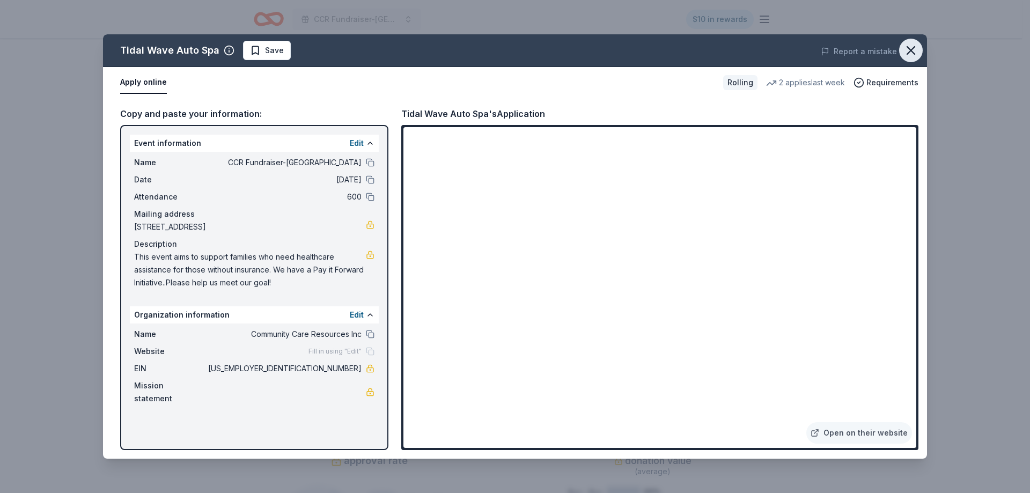
click at [913, 48] on icon "button" at bounding box center [910, 50] width 15 height 15
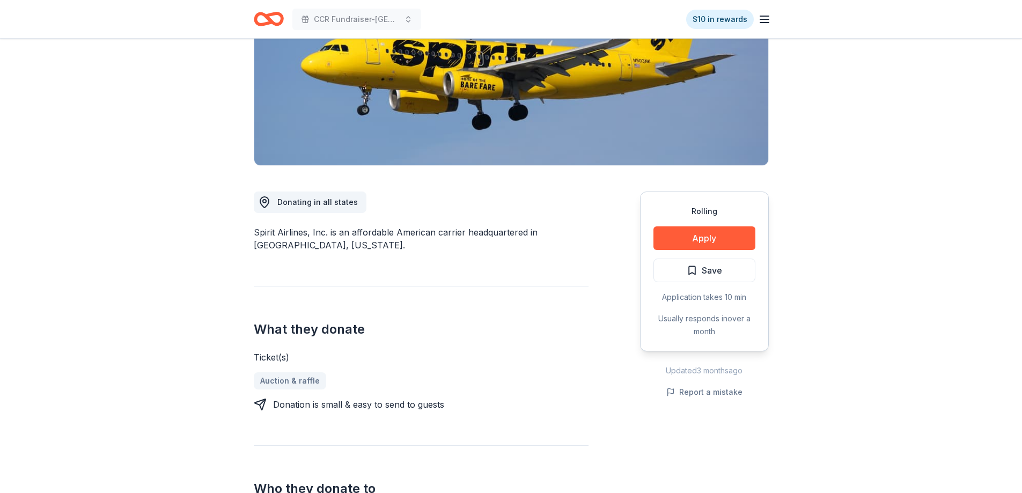
scroll to position [161, 0]
click at [710, 244] on button "Apply" at bounding box center [704, 238] width 102 height 24
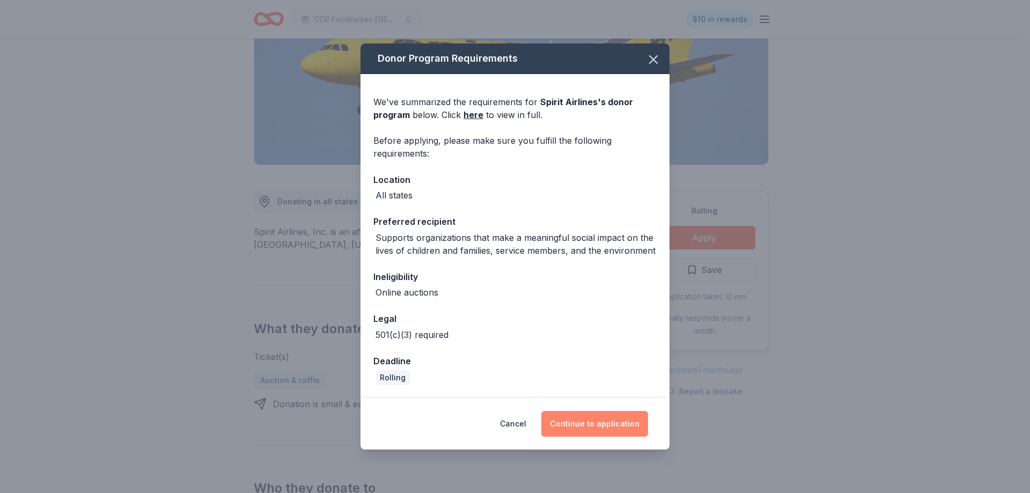
click at [581, 422] on button "Continue to application" at bounding box center [594, 424] width 107 height 26
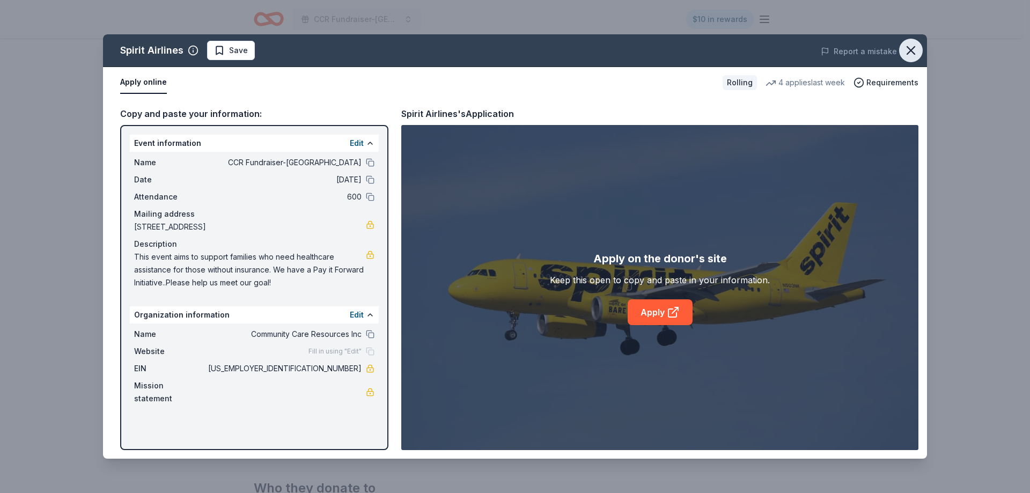
click at [909, 57] on icon "button" at bounding box center [910, 50] width 15 height 15
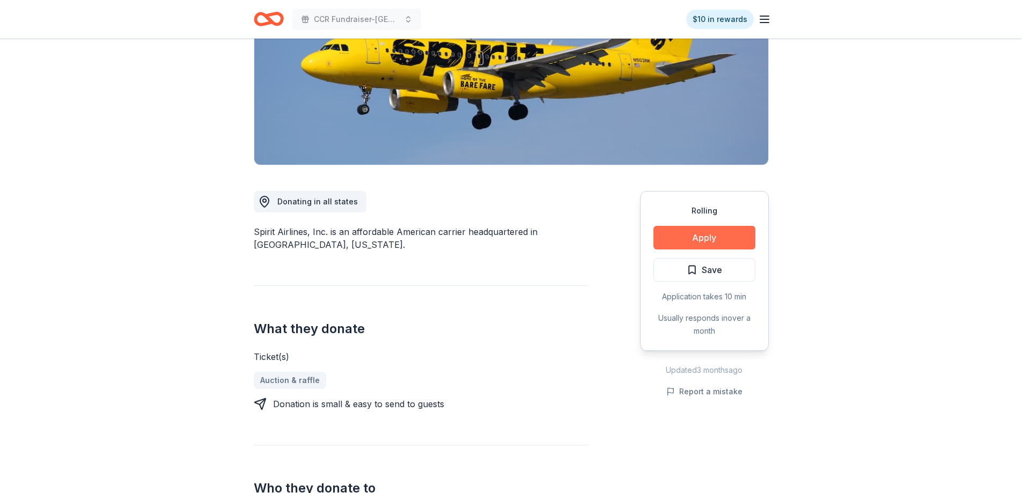
click at [694, 241] on button "Apply" at bounding box center [704, 238] width 102 height 24
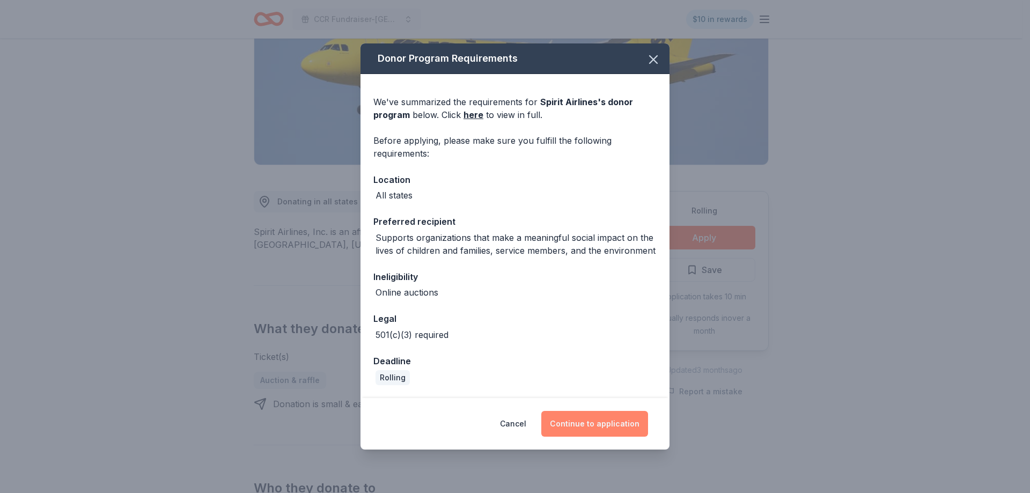
click at [621, 430] on button "Continue to application" at bounding box center [594, 424] width 107 height 26
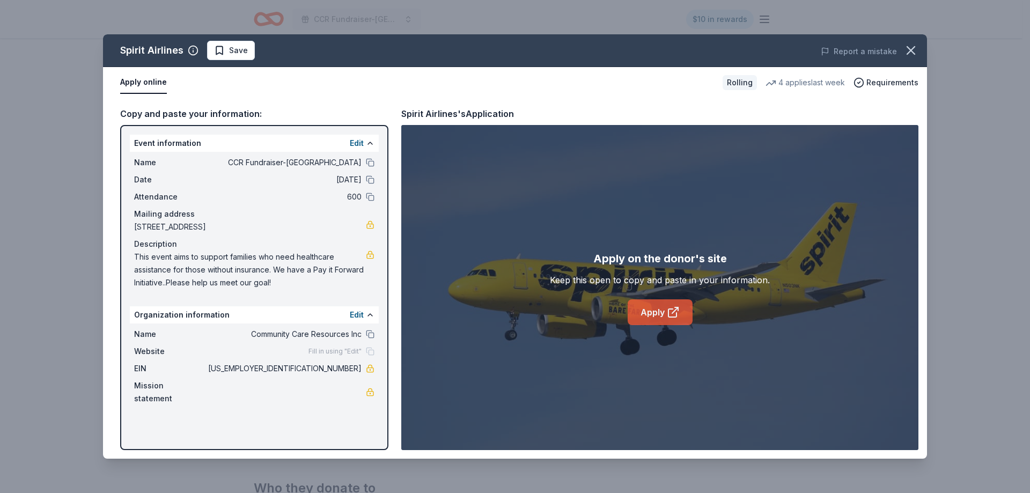
click at [656, 316] on link "Apply" at bounding box center [660, 312] width 65 height 26
click at [907, 43] on icon "button" at bounding box center [910, 50] width 15 height 15
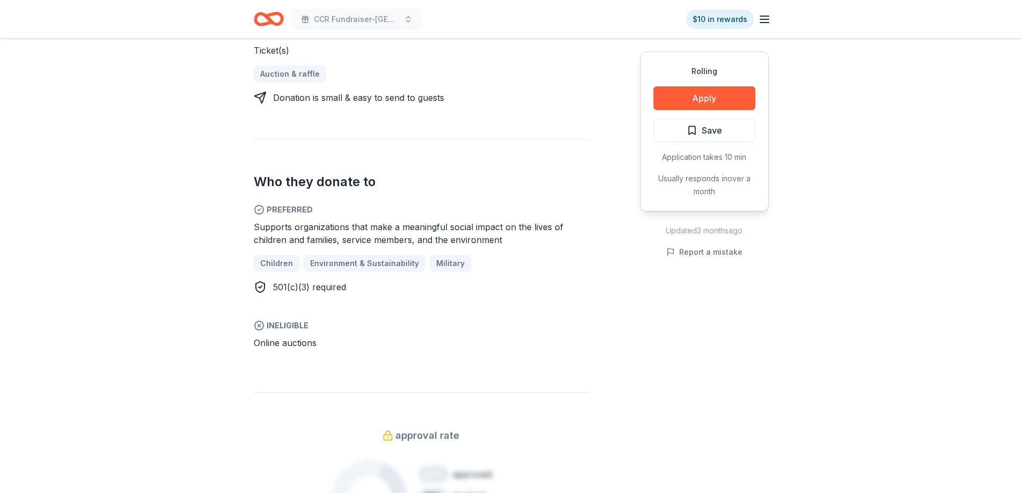
scroll to position [322, 0]
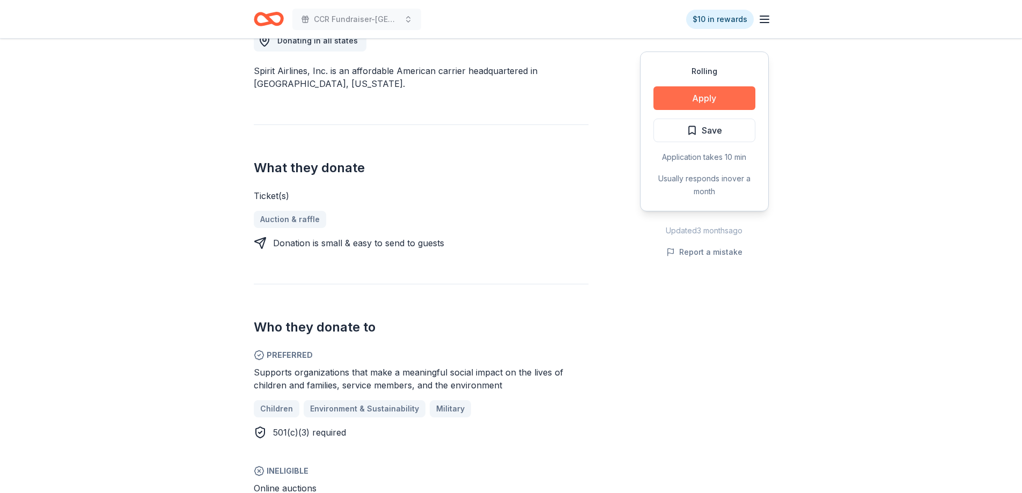
click at [696, 98] on button "Apply" at bounding box center [704, 98] width 102 height 24
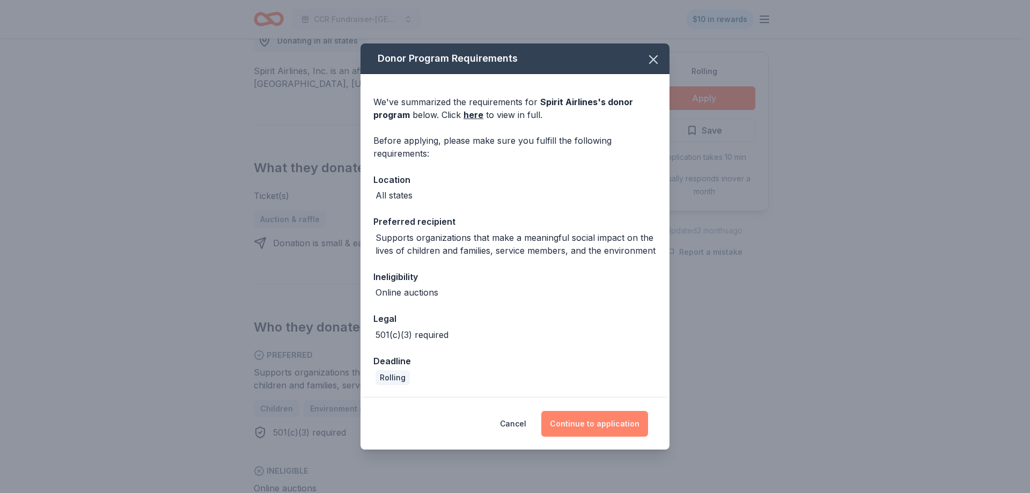
click at [585, 422] on button "Continue to application" at bounding box center [594, 424] width 107 height 26
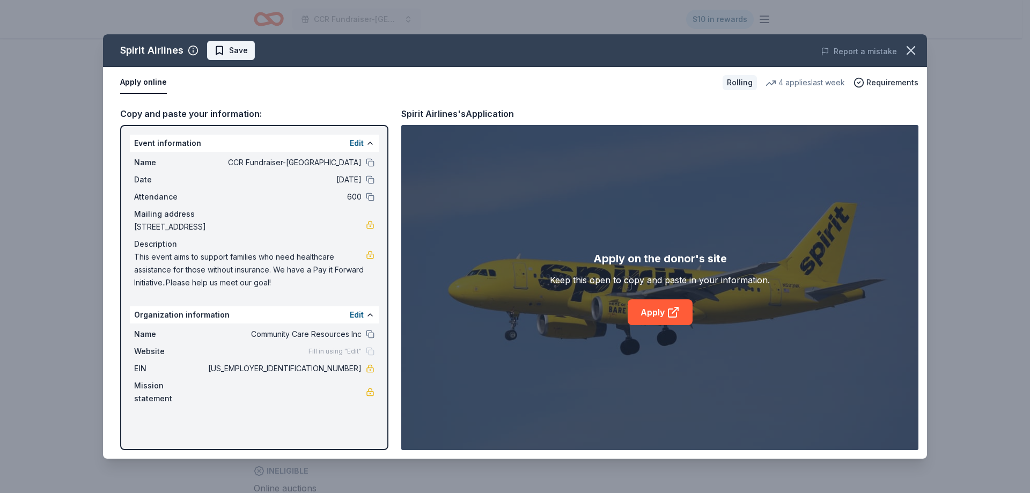
click at [231, 47] on span "Save" at bounding box center [238, 50] width 19 height 13
click at [909, 48] on icon "button" at bounding box center [911, 51] width 8 height 8
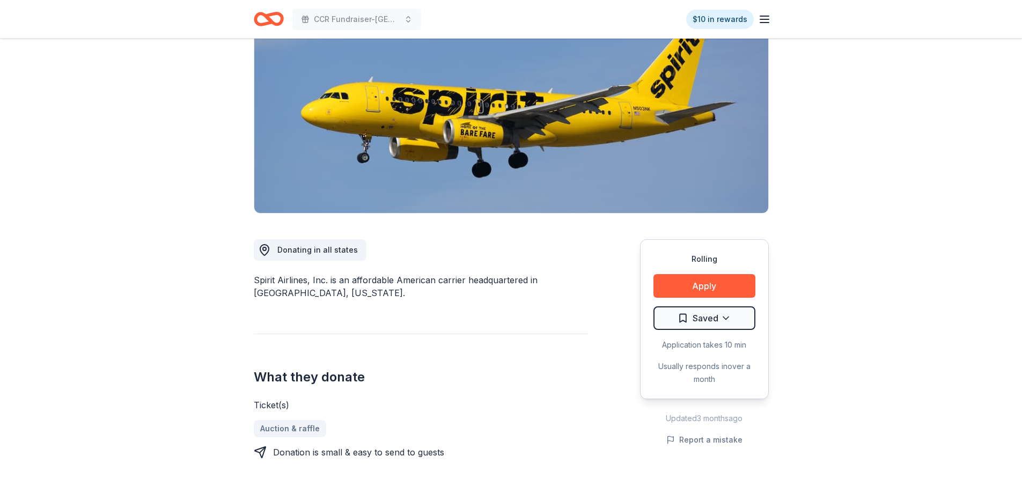
scroll to position [0, 0]
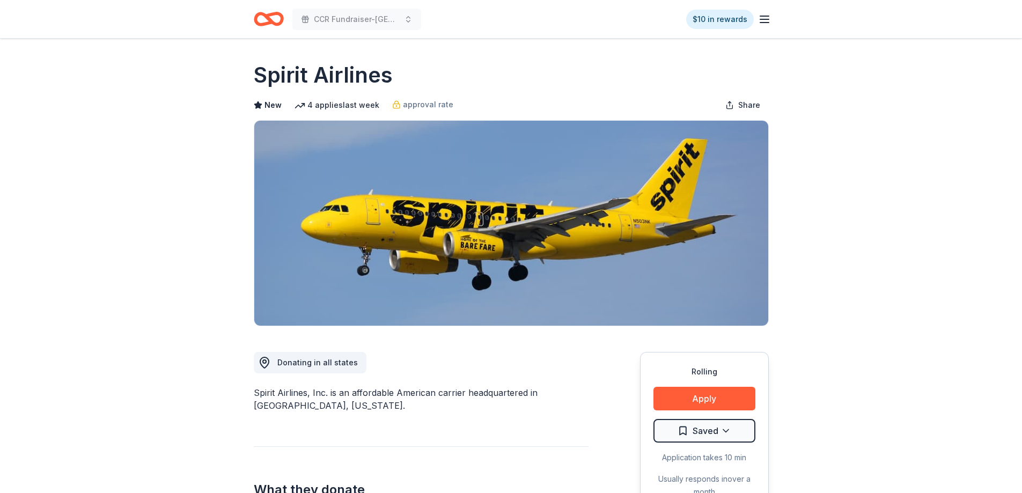
click at [760, 15] on icon "button" at bounding box center [764, 19] width 13 height 13
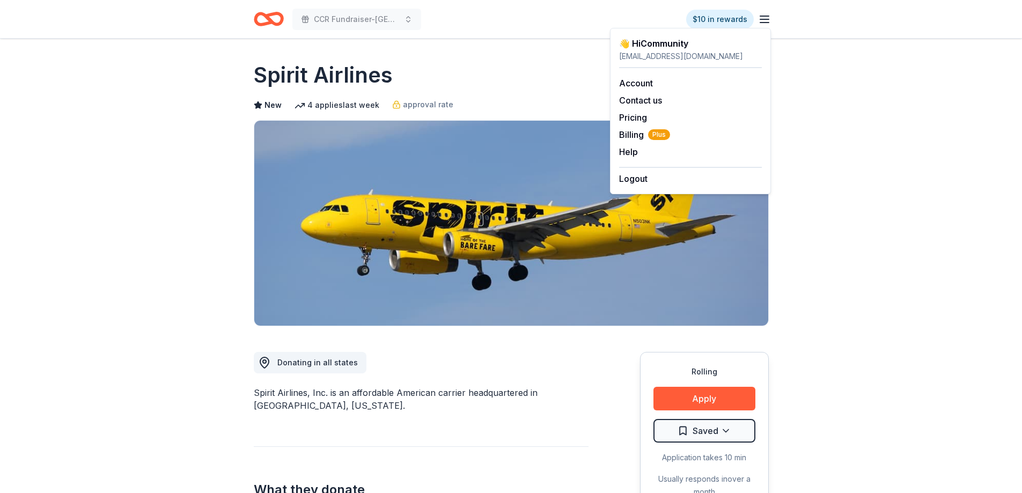
click at [628, 76] on div "Account Contact us Pricing Billing Plus Help Earn rewards" at bounding box center [690, 117] width 143 height 99
click at [630, 84] on link "Account" at bounding box center [636, 83] width 34 height 11
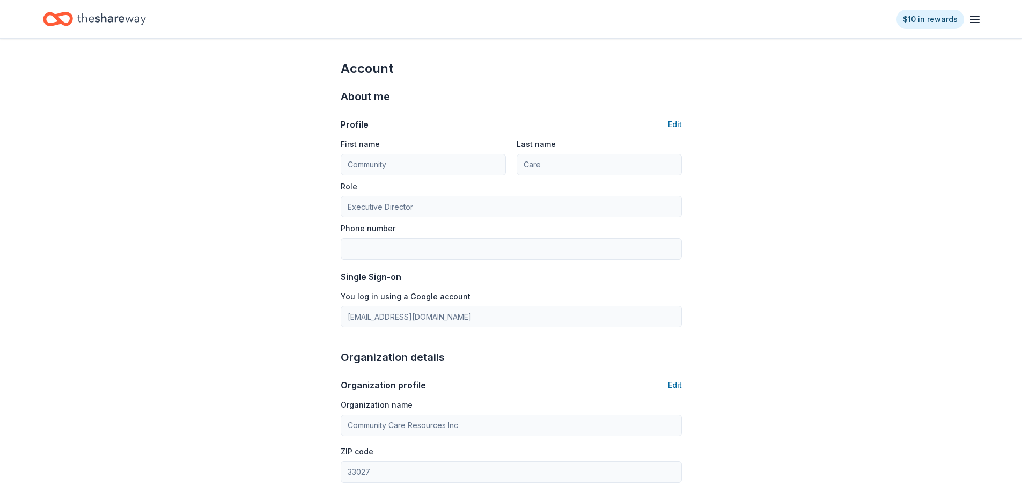
click at [971, 17] on icon "button" at bounding box center [974, 19] width 13 height 13
click at [845, 79] on link "Account" at bounding box center [846, 83] width 34 height 11
click at [837, 86] on link "Account" at bounding box center [846, 83] width 34 height 11
